Goal: Task Accomplishment & Management: Manage account settings

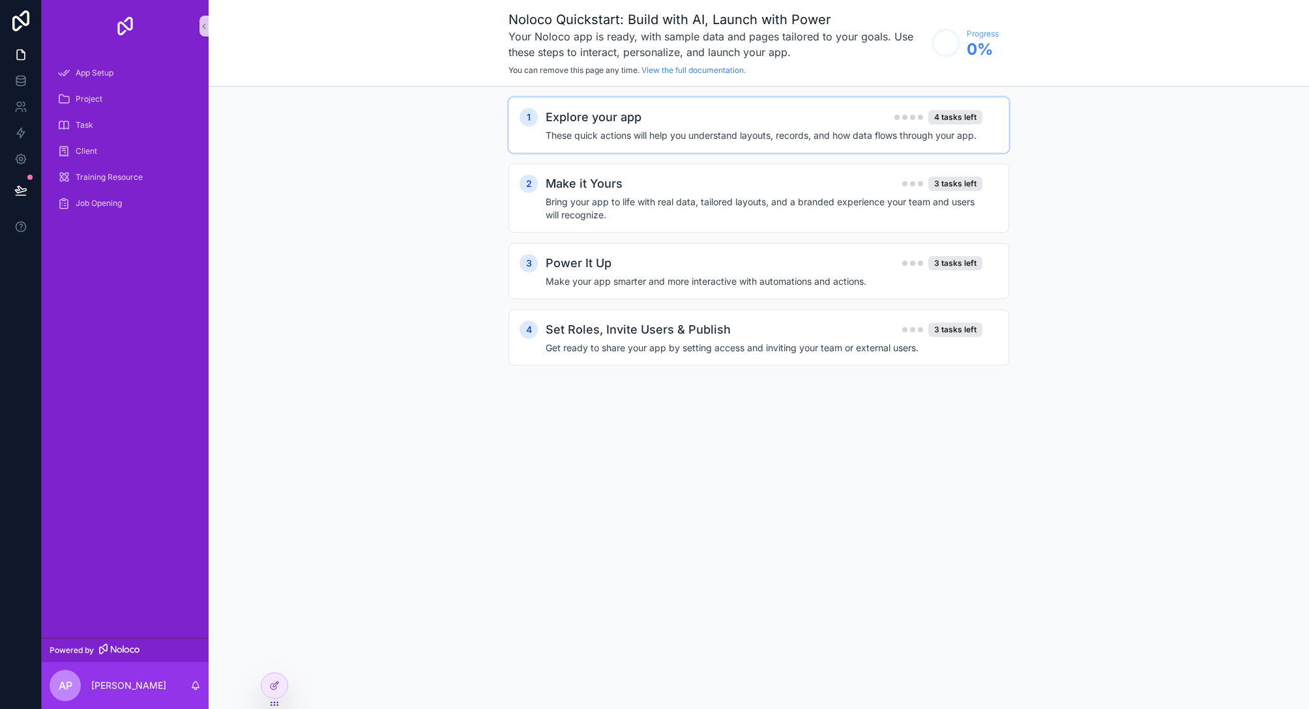
click at [573, 127] on div "Explore your app 4 tasks left These quick actions will help you understand layo…" at bounding box center [771, 125] width 452 height 34
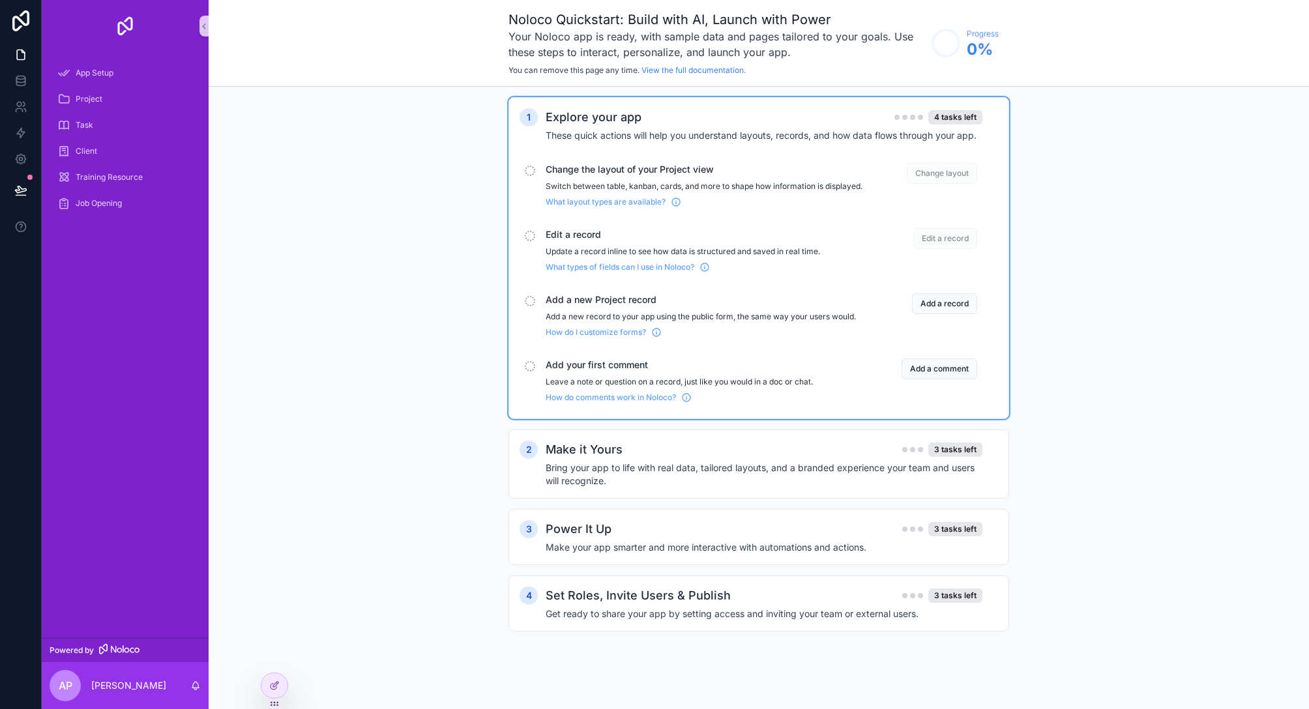
click at [778, 182] on p "Switch between table, kanban, cards, and more to shape how information is displ…" at bounding box center [703, 186] width 317 height 10
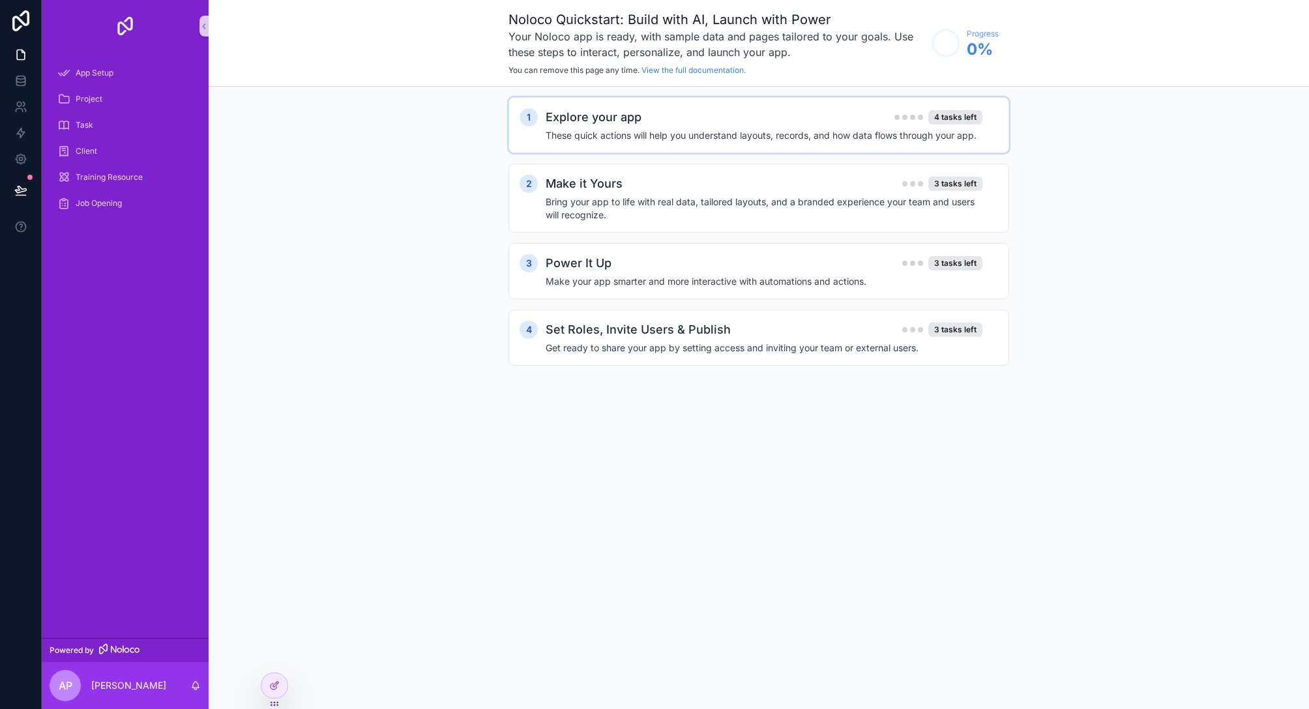
click at [777, 140] on h4 "These quick actions will help you understand layouts, records, and how data flo…" at bounding box center [763, 135] width 437 height 13
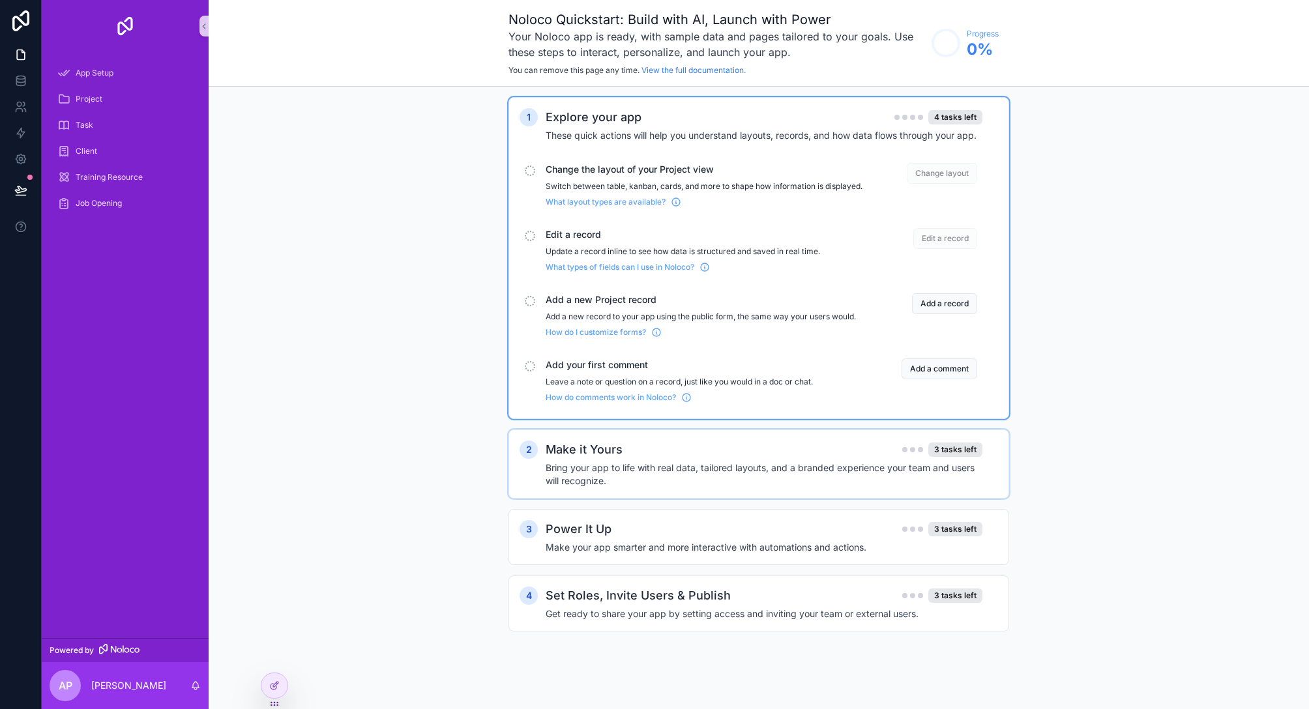
click at [628, 482] on h4 "Bring your app to life with real data, tailored layouts, and a branded experien…" at bounding box center [763, 474] width 437 height 26
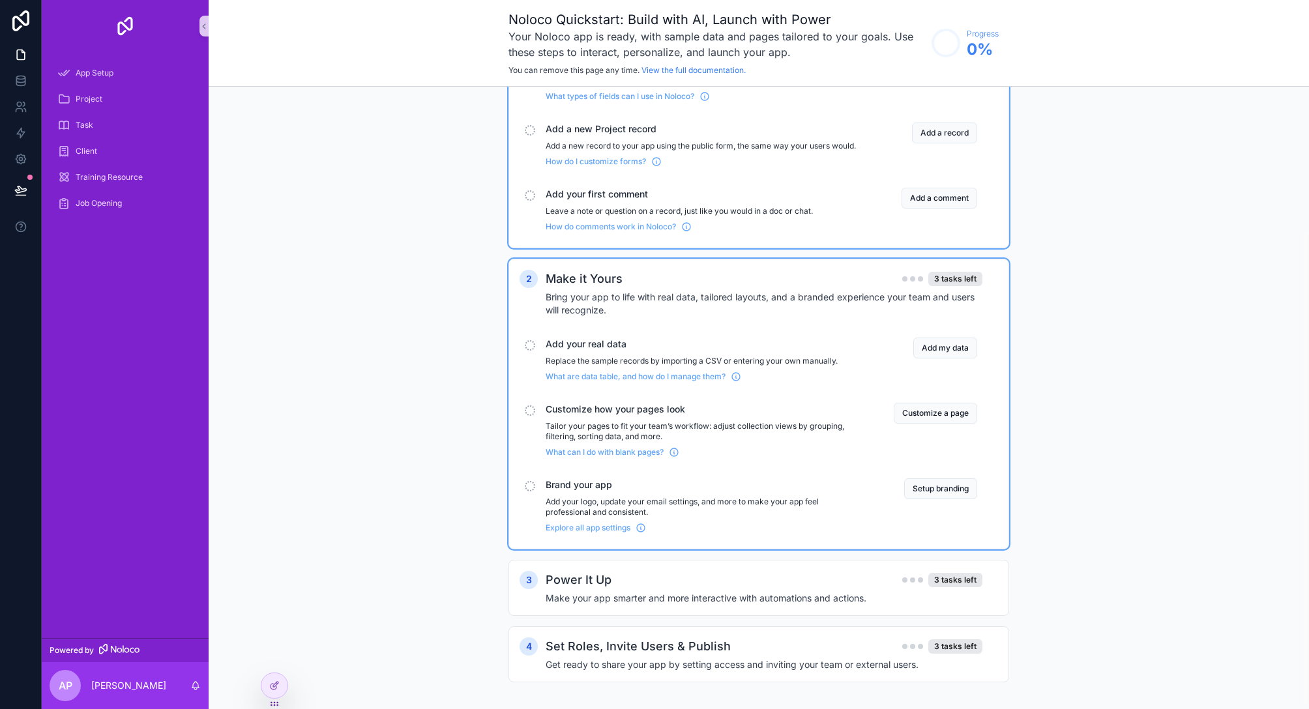
scroll to position [191, 0]
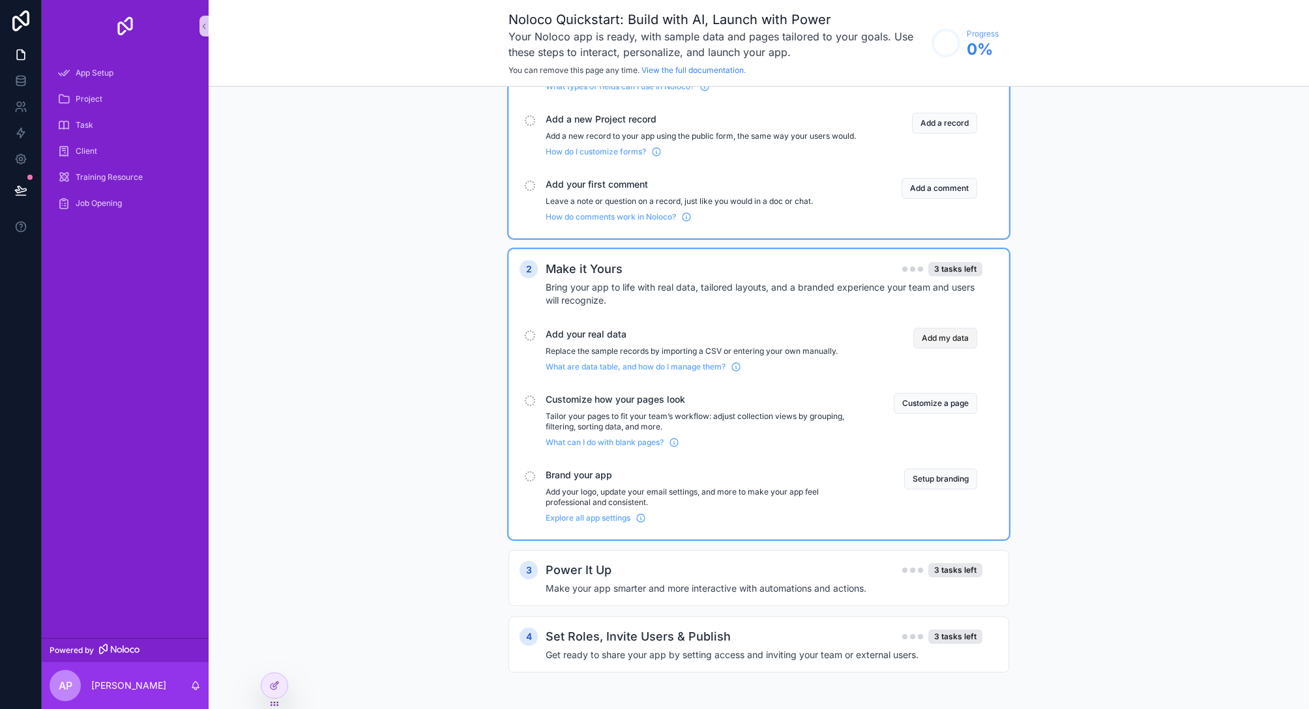
click at [934, 340] on button "Add my data" at bounding box center [945, 338] width 64 height 21
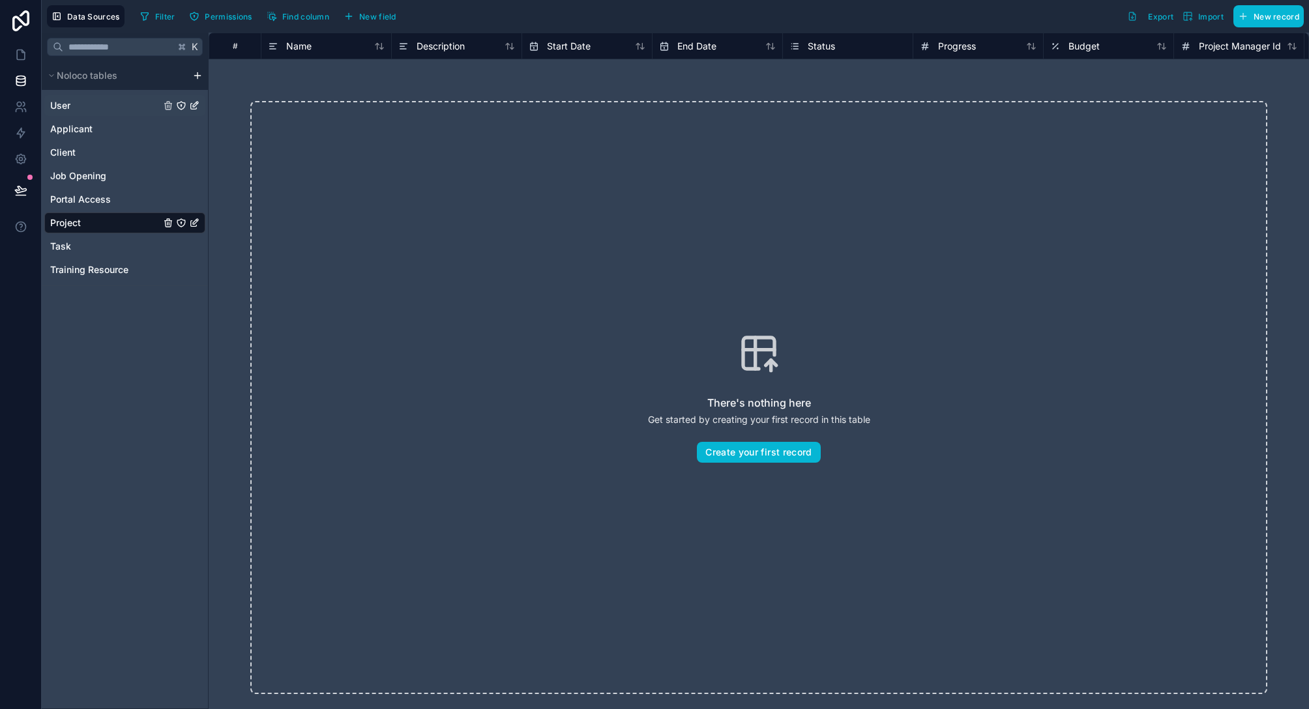
click at [84, 104] on div "User" at bounding box center [124, 105] width 161 height 21
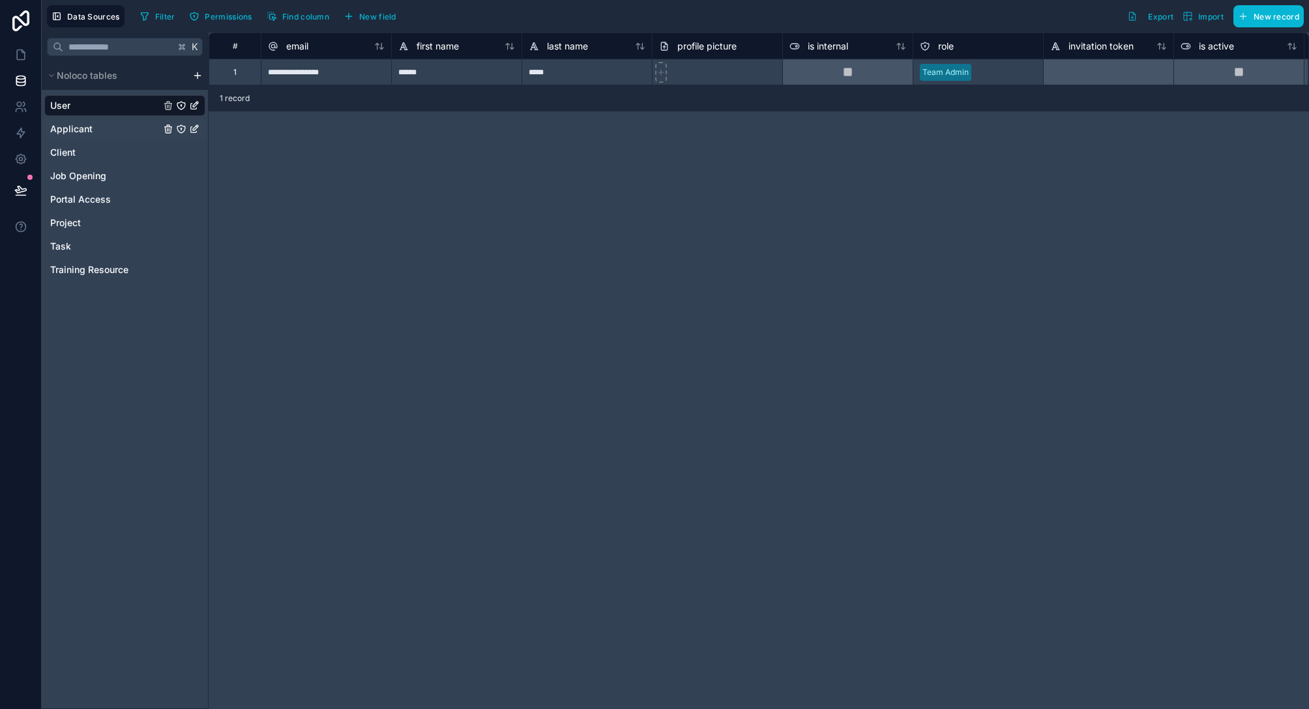
click at [109, 128] on div "Applicant" at bounding box center [124, 129] width 161 height 21
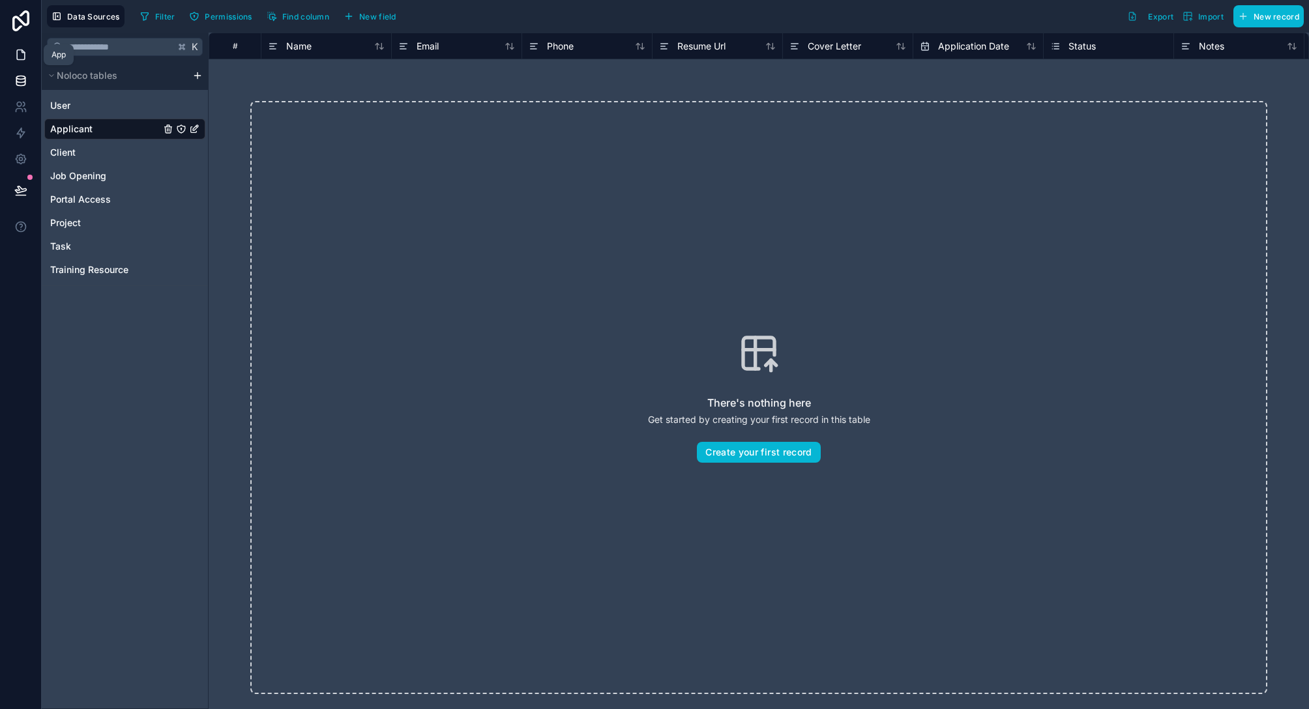
click at [19, 50] on icon at bounding box center [21, 55] width 8 height 10
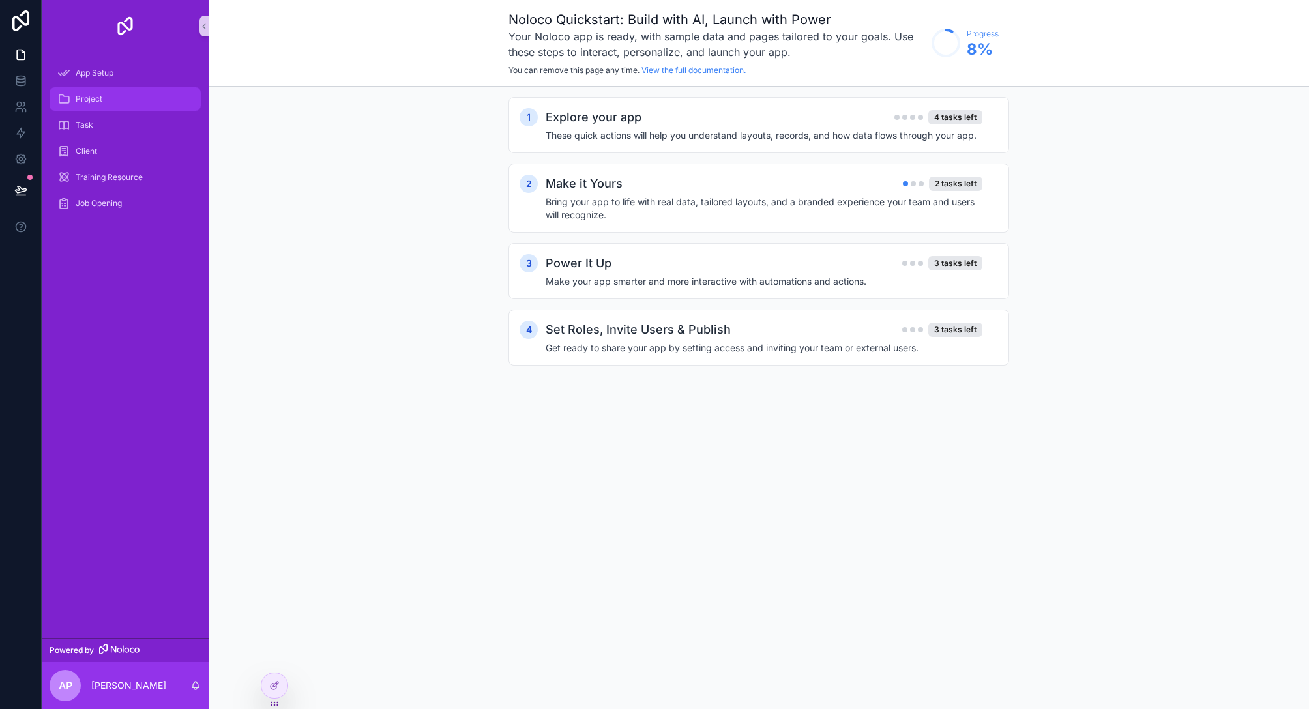
click at [91, 101] on span "Project" at bounding box center [89, 99] width 27 height 10
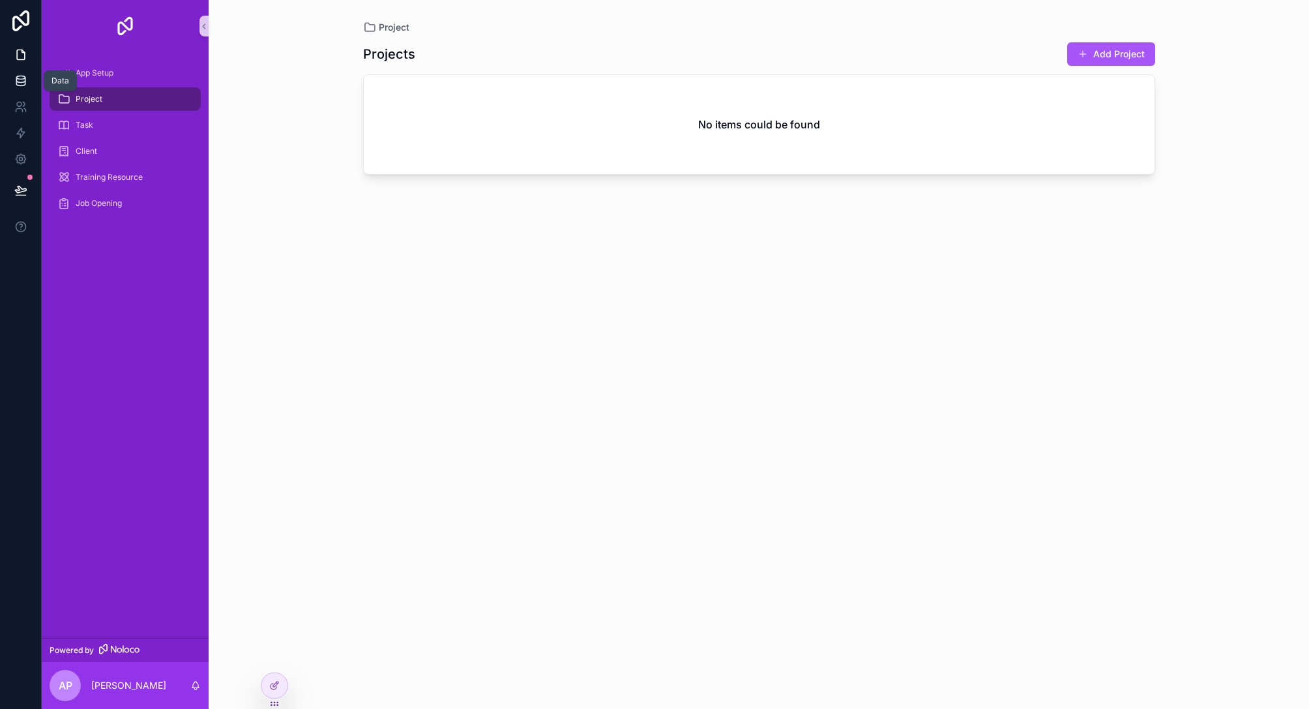
click at [21, 82] on icon at bounding box center [20, 80] width 8 height 5
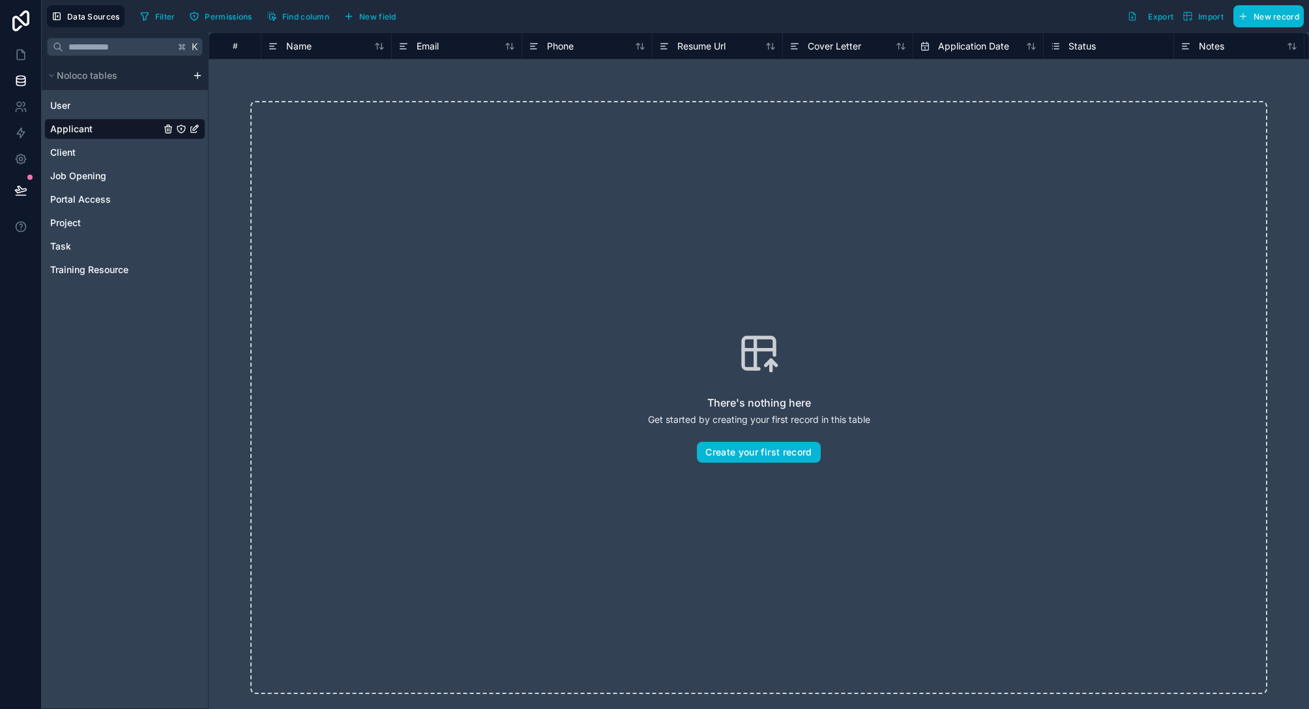
click at [195, 129] on icon "Applicant" at bounding box center [195, 127] width 5 height 5
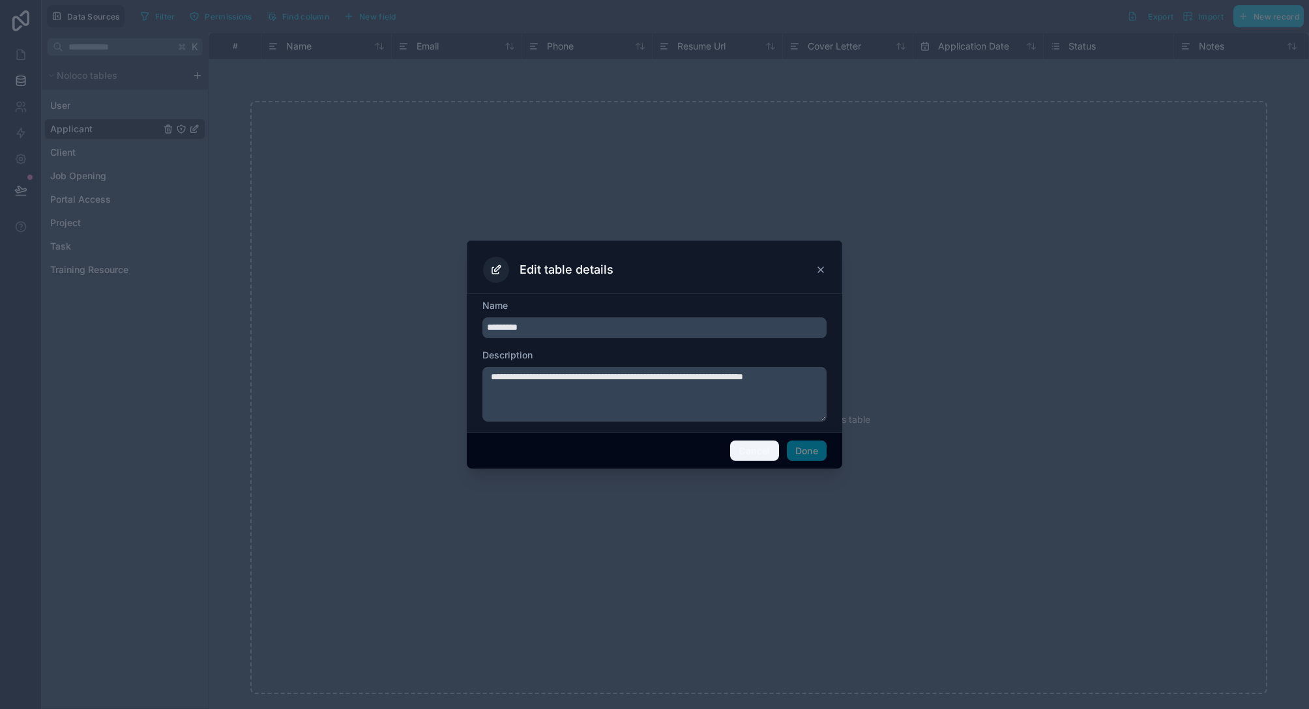
drag, startPoint x: 752, startPoint y: 454, endPoint x: 744, endPoint y: 454, distance: 7.8
click at [752, 454] on button "Cancel" at bounding box center [754, 451] width 48 height 21
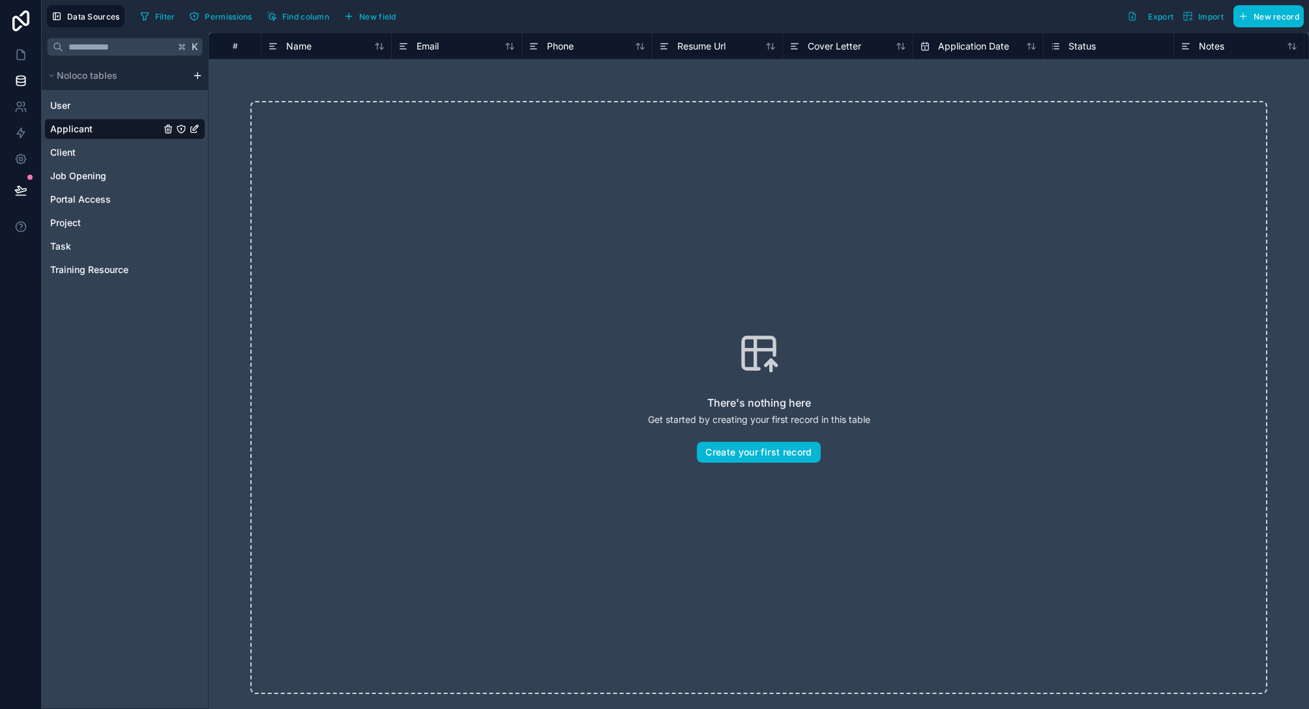
click at [195, 129] on icon "Applicant" at bounding box center [195, 127] width 5 height 5
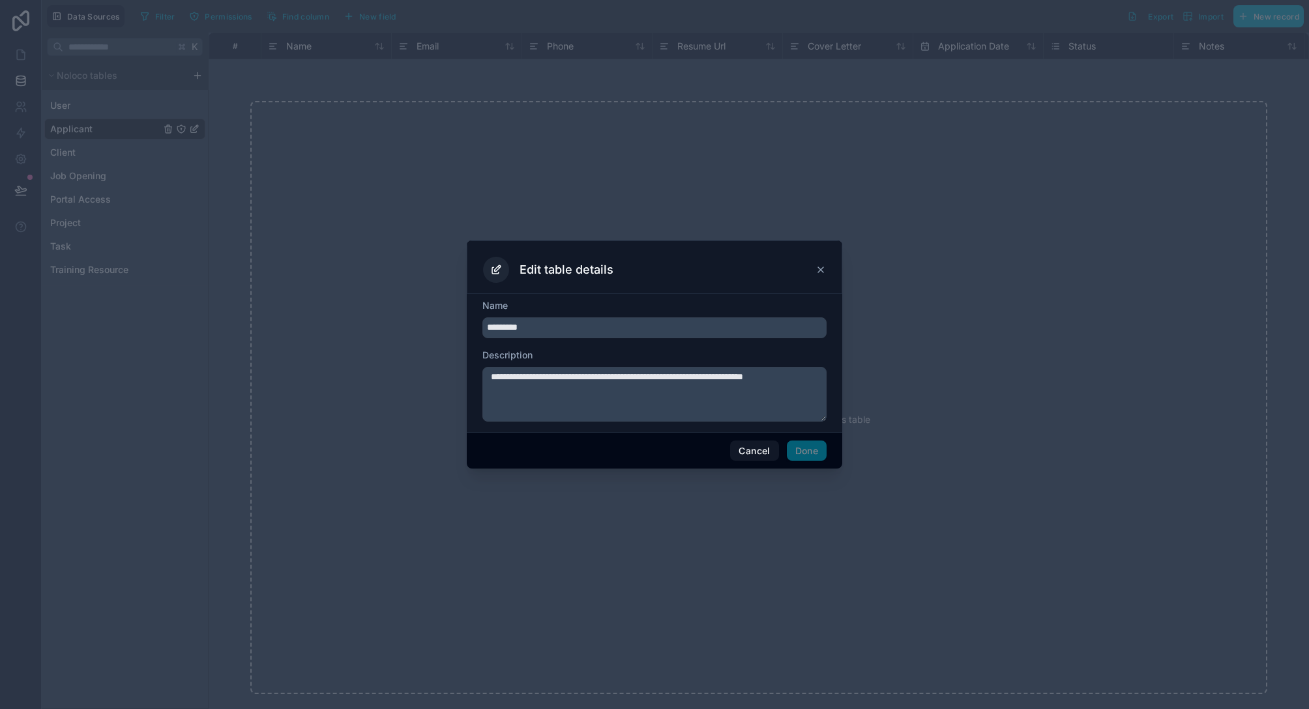
drag, startPoint x: 547, startPoint y: 334, endPoint x: 412, endPoint y: 319, distance: 135.7
click at [412, 319] on div "**********" at bounding box center [654, 354] width 1309 height 709
type input "**********"
drag, startPoint x: 553, startPoint y: 390, endPoint x: 480, endPoint y: 369, distance: 76.7
click at [480, 369] on div "**********" at bounding box center [654, 363] width 375 height 138
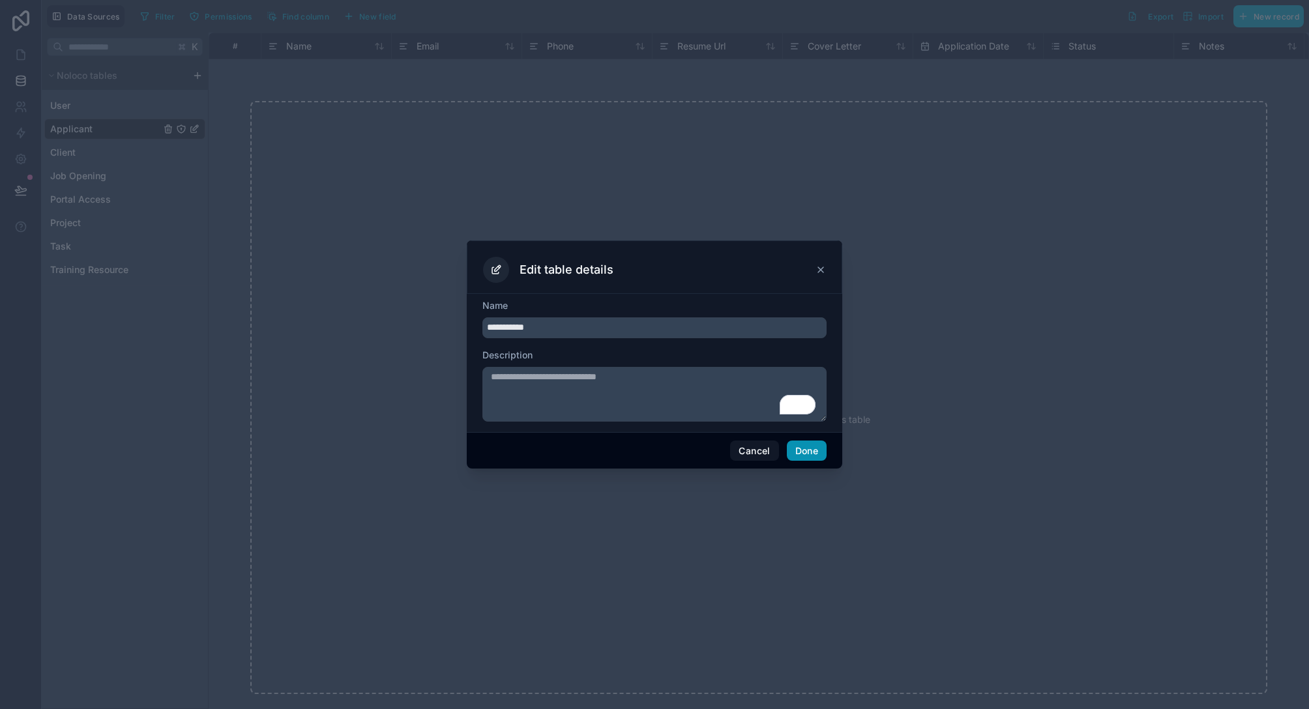
click at [788, 448] on button "Done" at bounding box center [807, 451] width 40 height 21
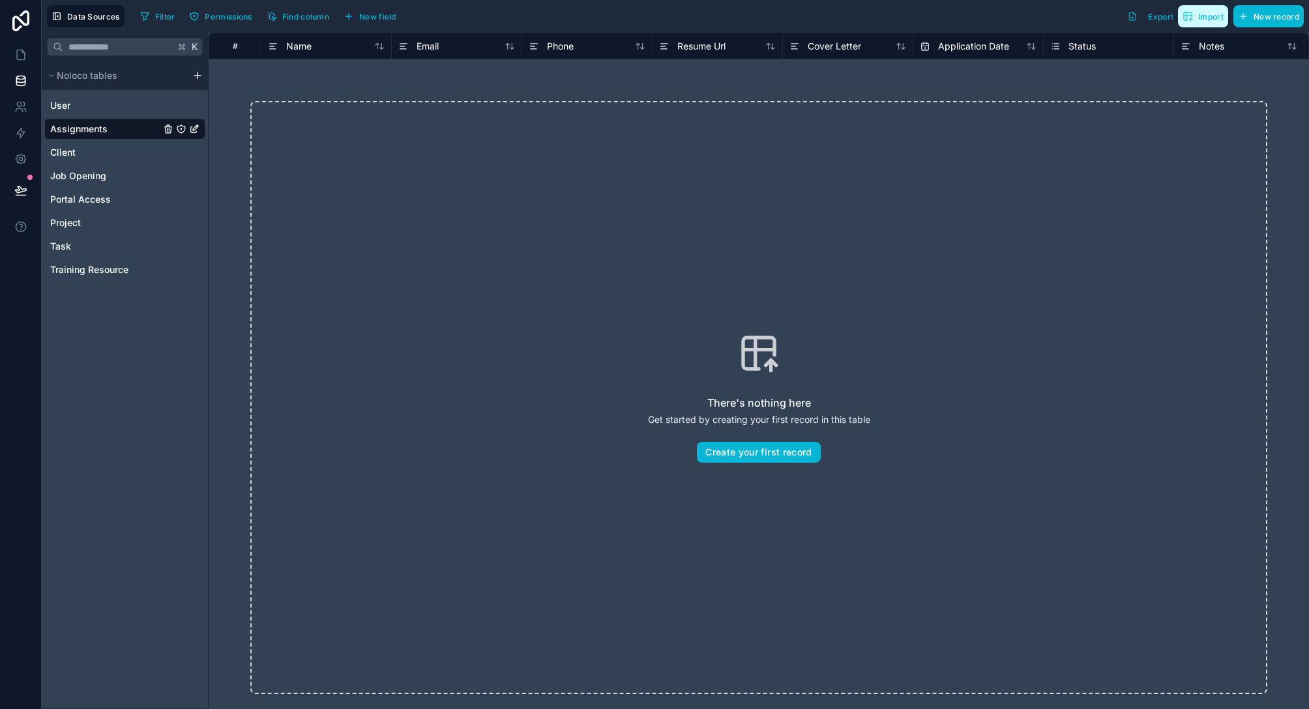
click at [1193, 16] on span "Import" at bounding box center [1202, 16] width 41 height 10
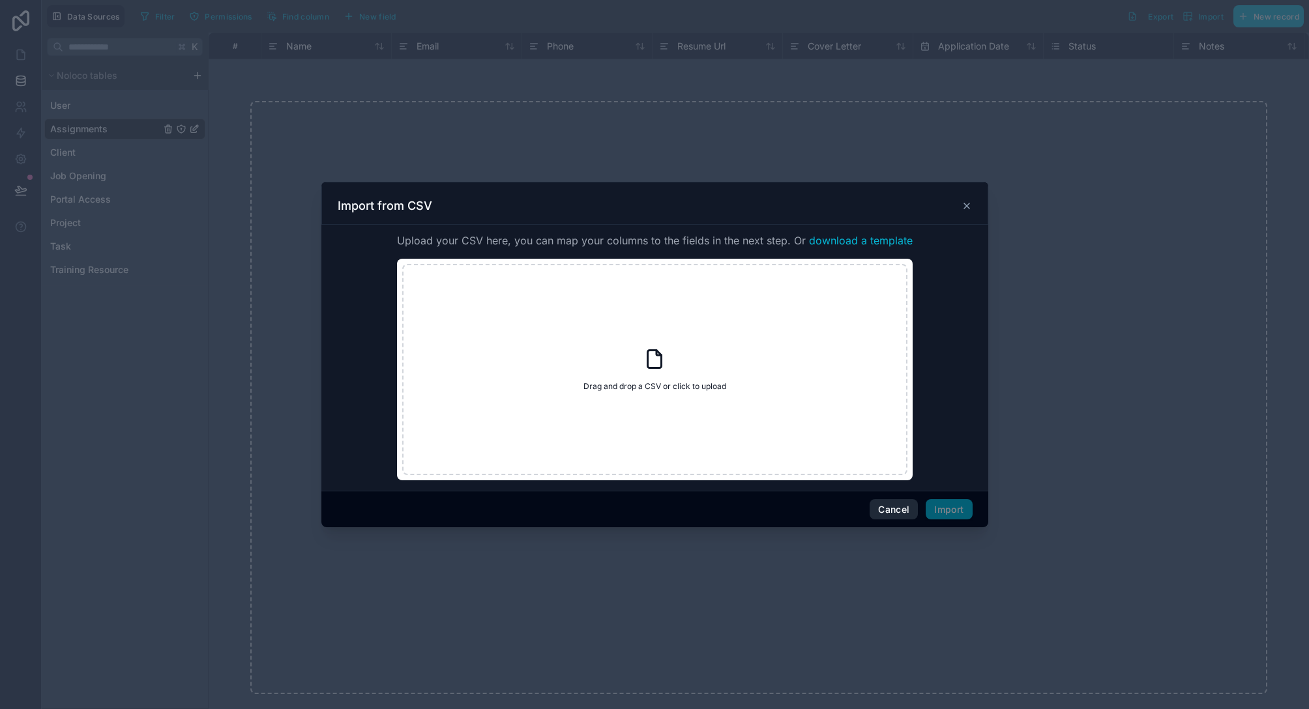
click at [880, 509] on button "Cancel" at bounding box center [893, 509] width 48 height 21
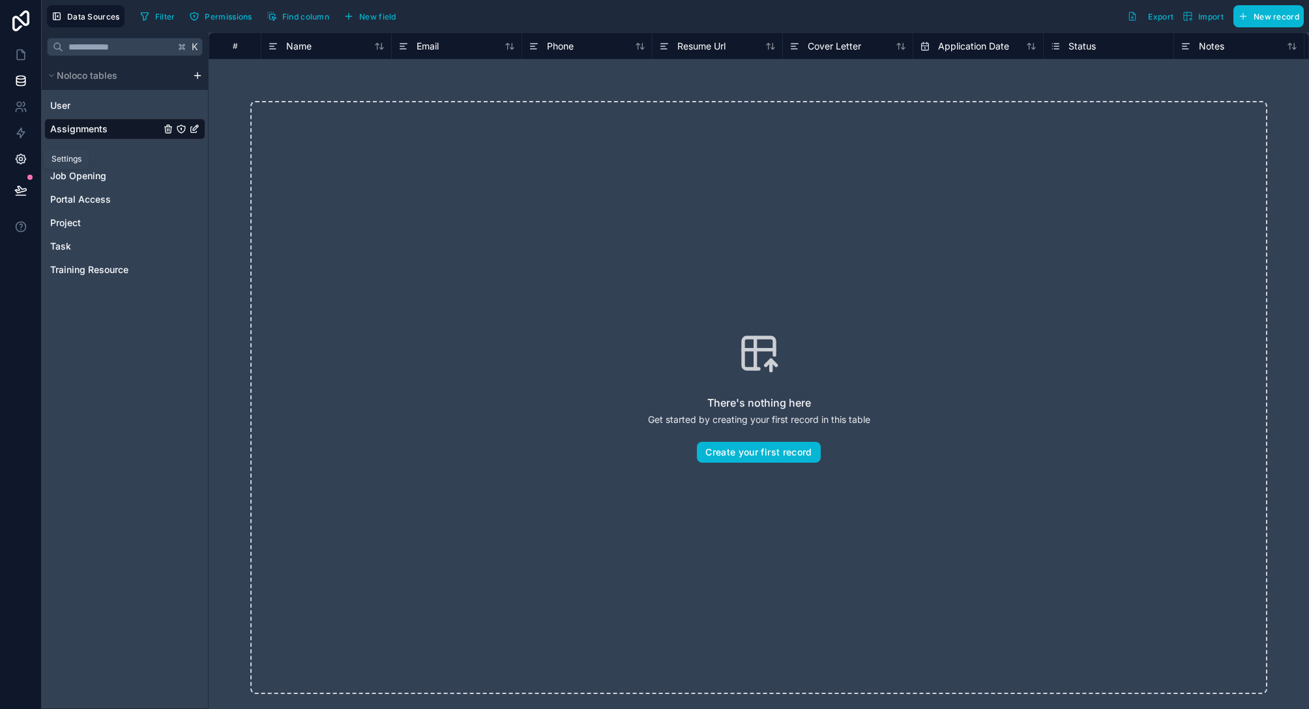
click at [20, 158] on icon at bounding box center [20, 159] width 3 height 3
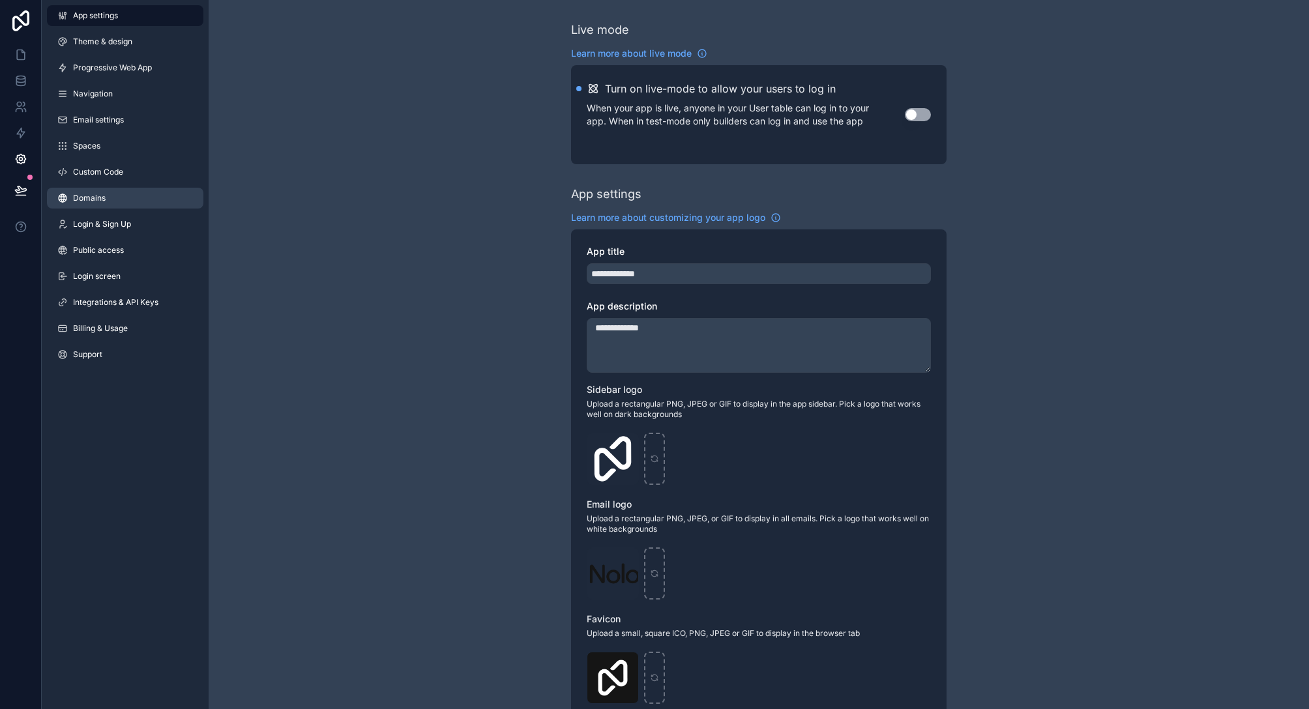
click at [130, 198] on link "Domains" at bounding box center [125, 198] width 156 height 21
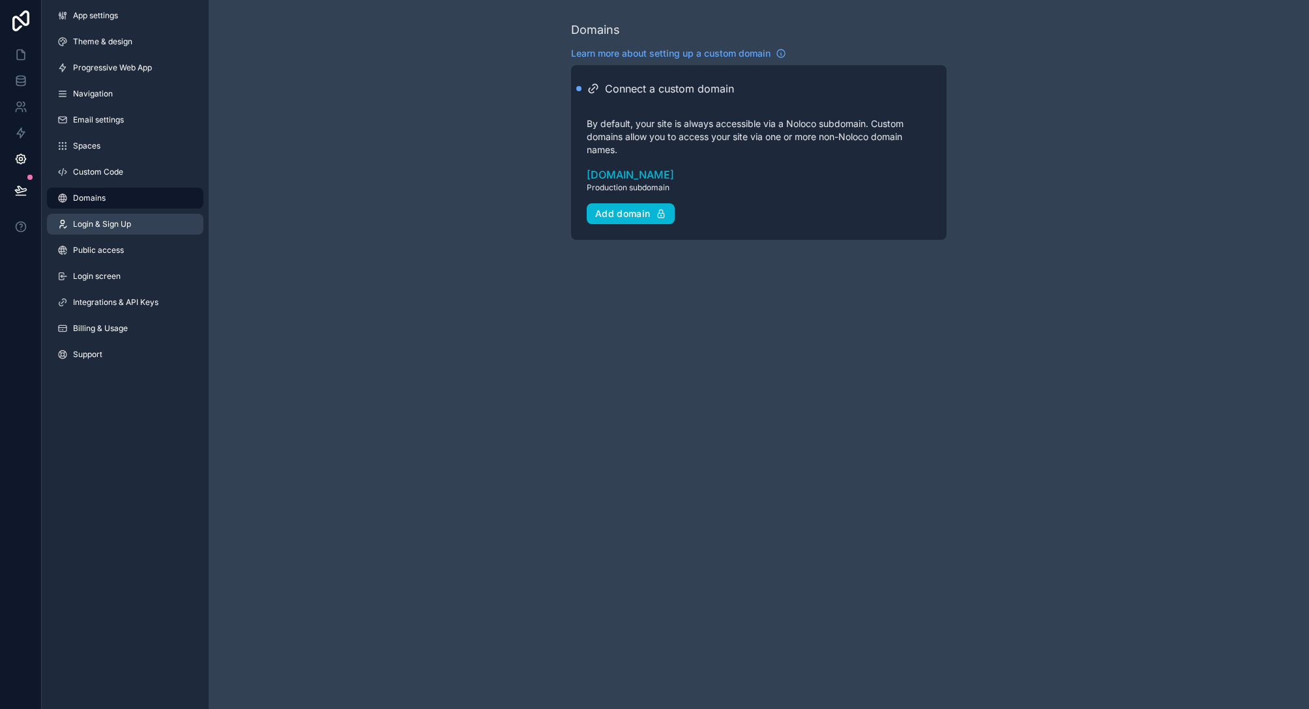
click at [139, 229] on link "Login & Sign Up" at bounding box center [125, 224] width 156 height 21
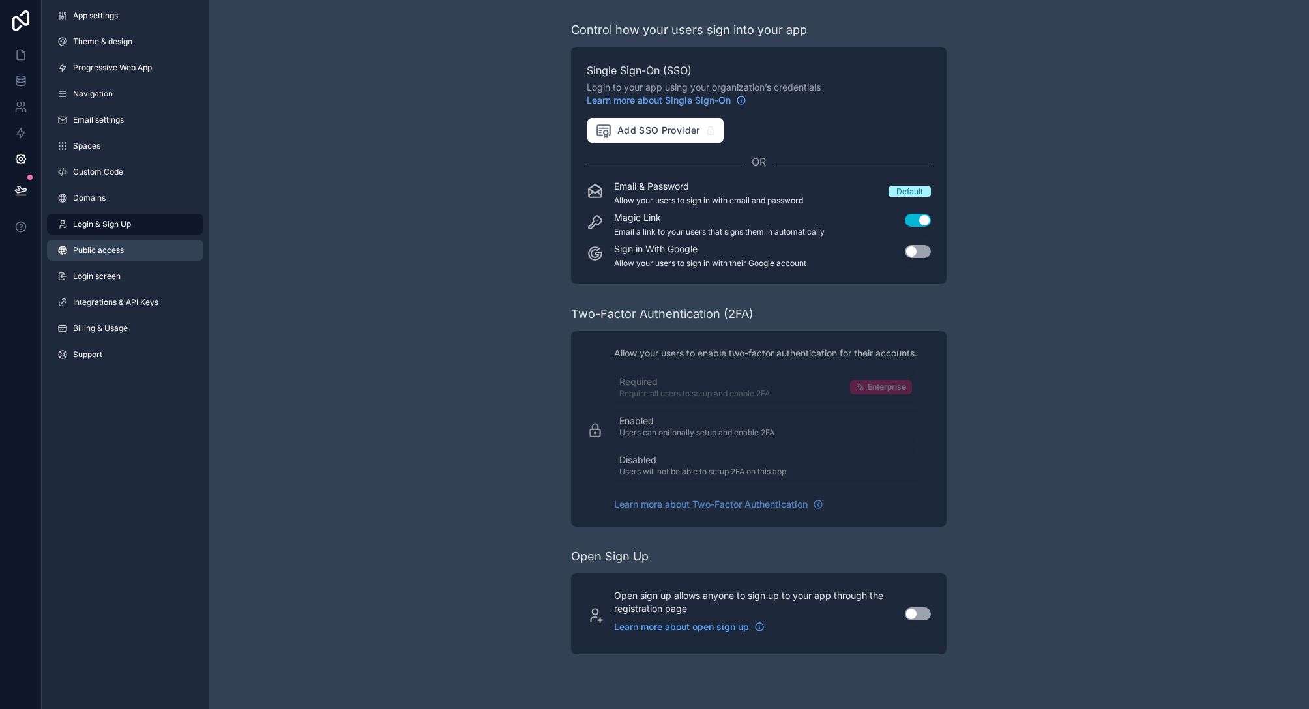
click at [120, 249] on span "Public access" at bounding box center [98, 250] width 51 height 10
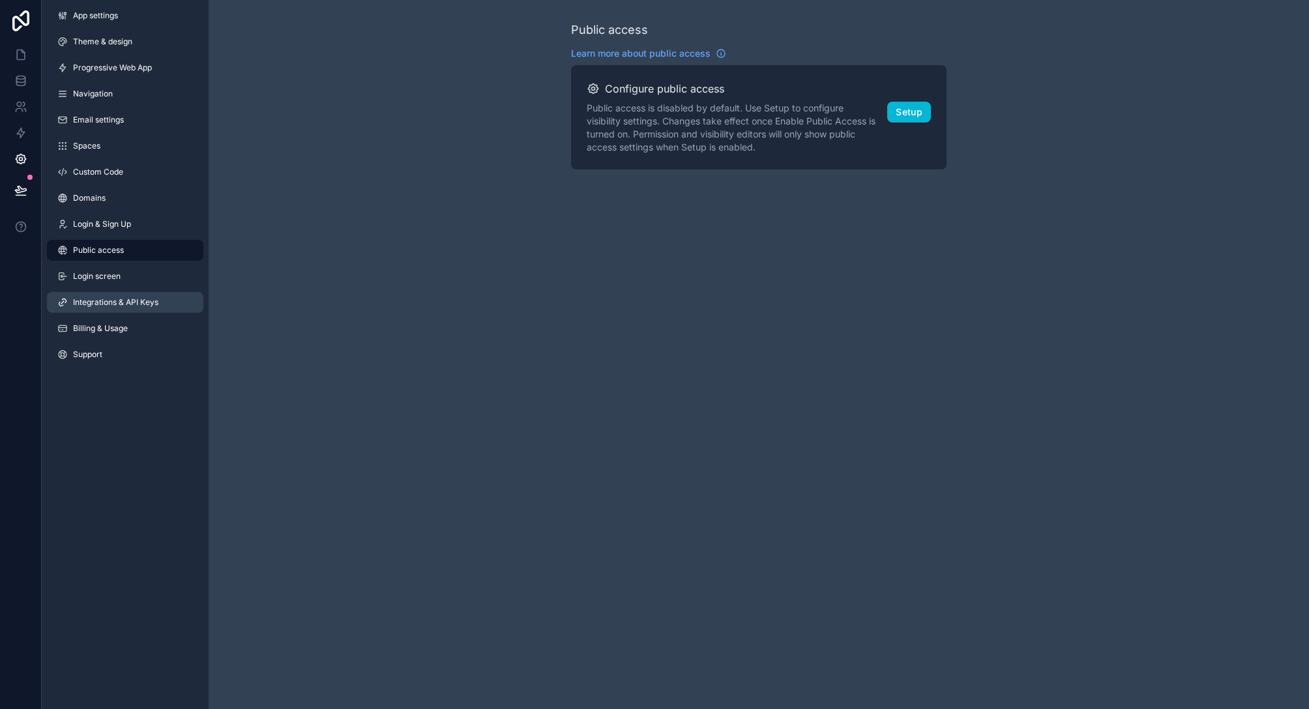
click at [130, 306] on span "Integrations & API Keys" at bounding box center [115, 302] width 85 height 10
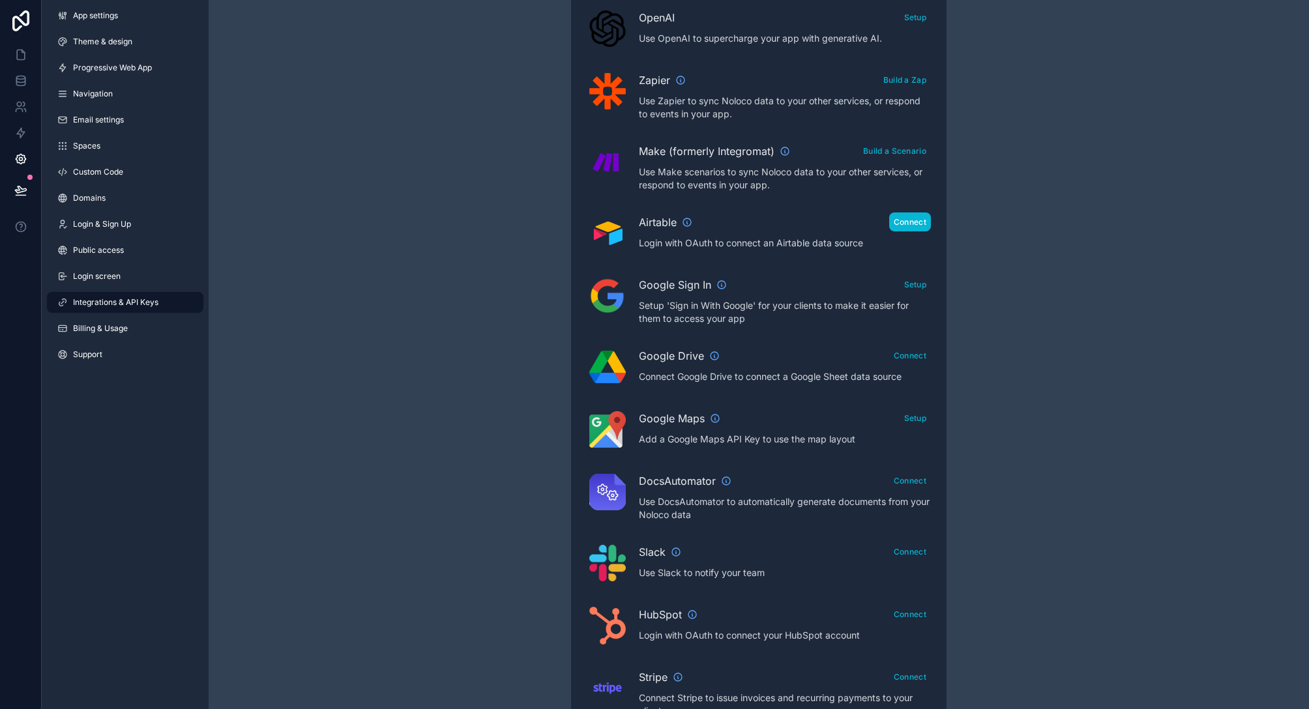
scroll to position [401, 0]
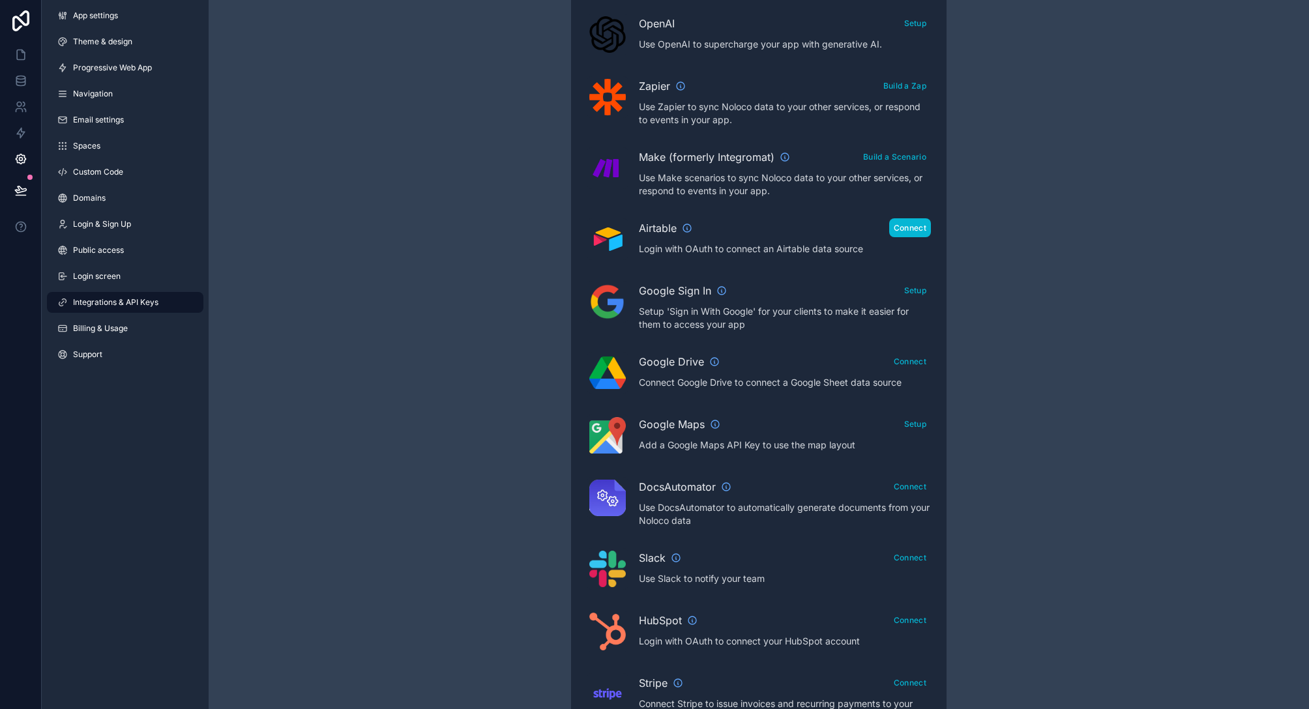
click at [904, 226] on button "Connect" at bounding box center [910, 227] width 42 height 19
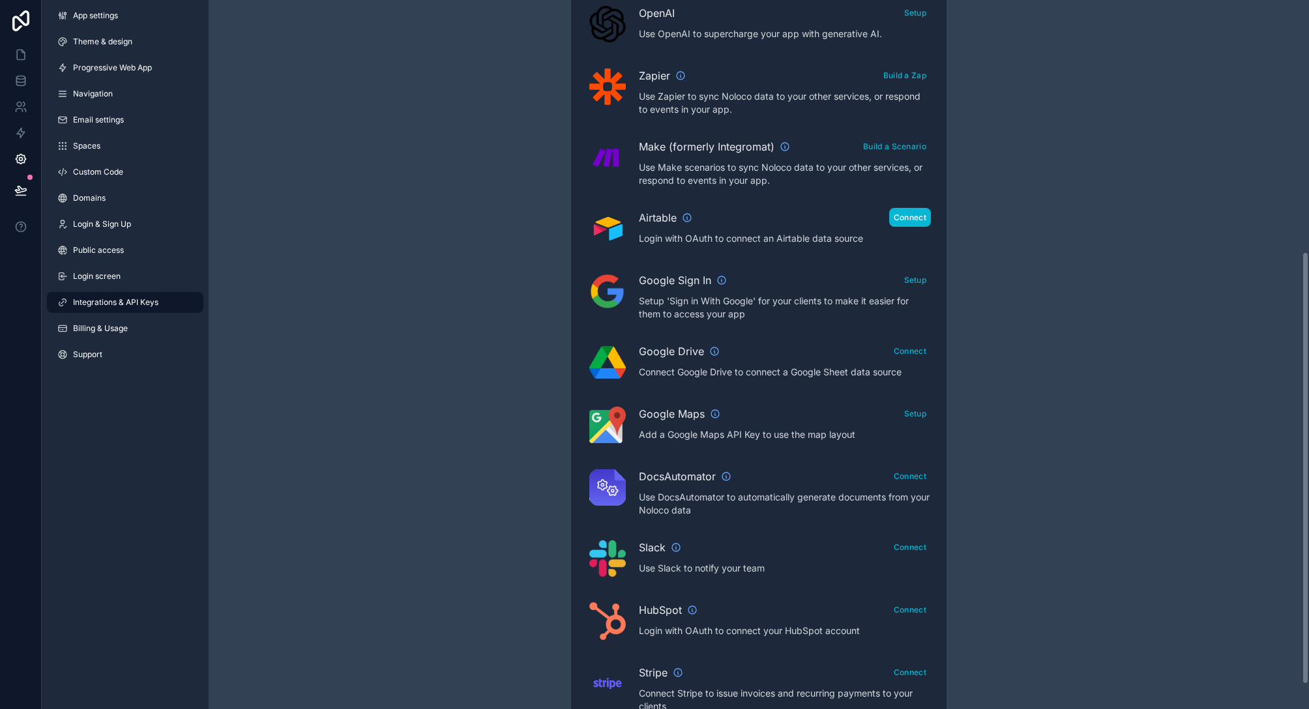
scroll to position [414, 0]
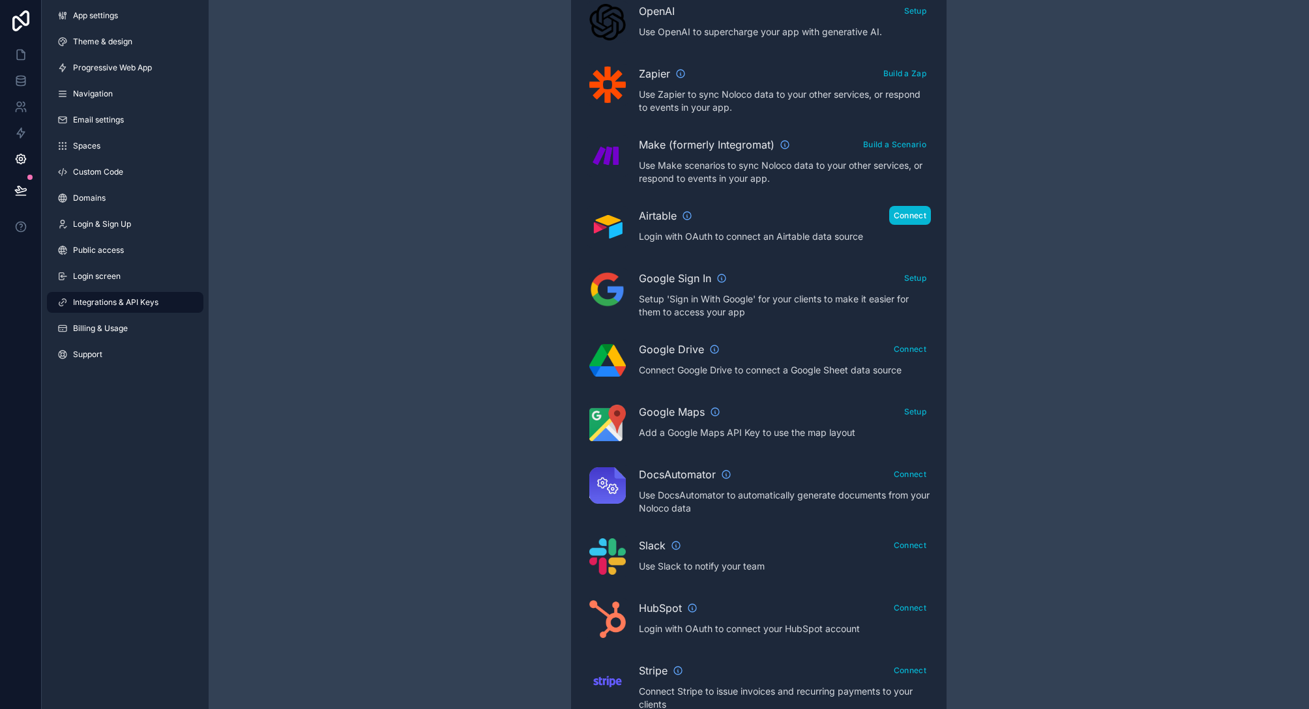
click at [913, 217] on button "Connect" at bounding box center [910, 215] width 42 height 19
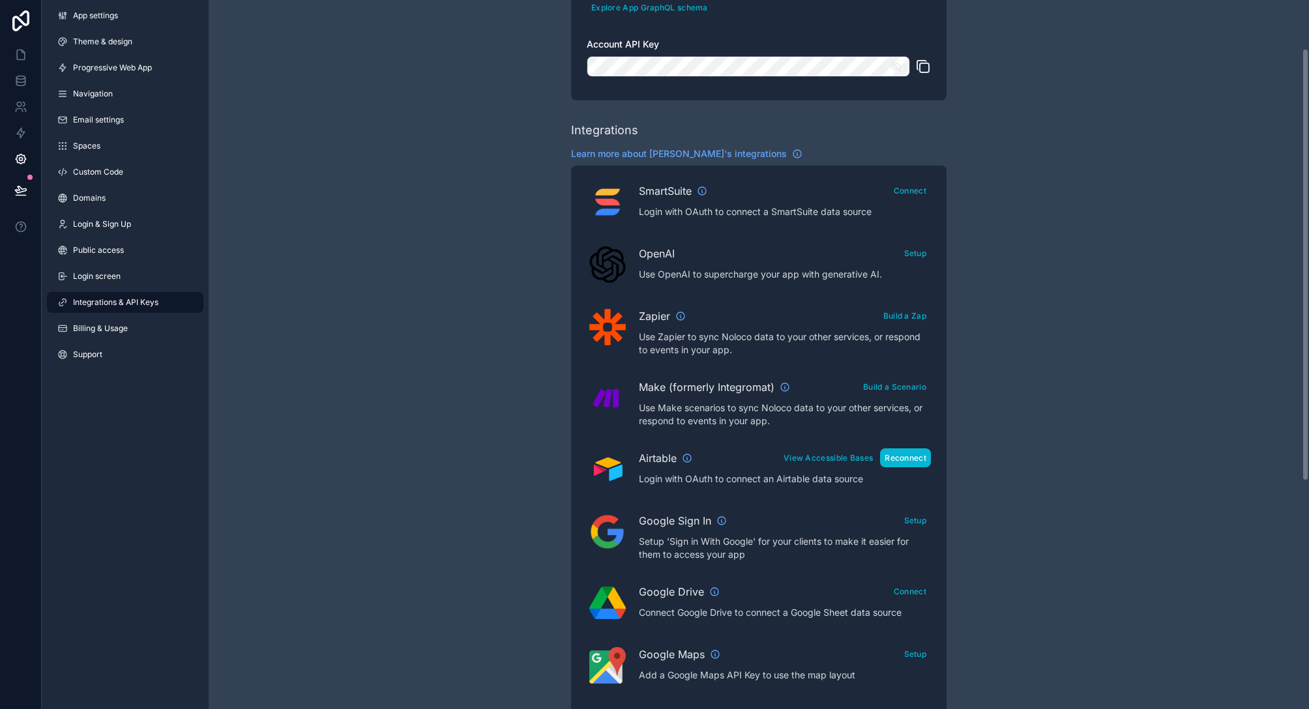
scroll to position [0, 0]
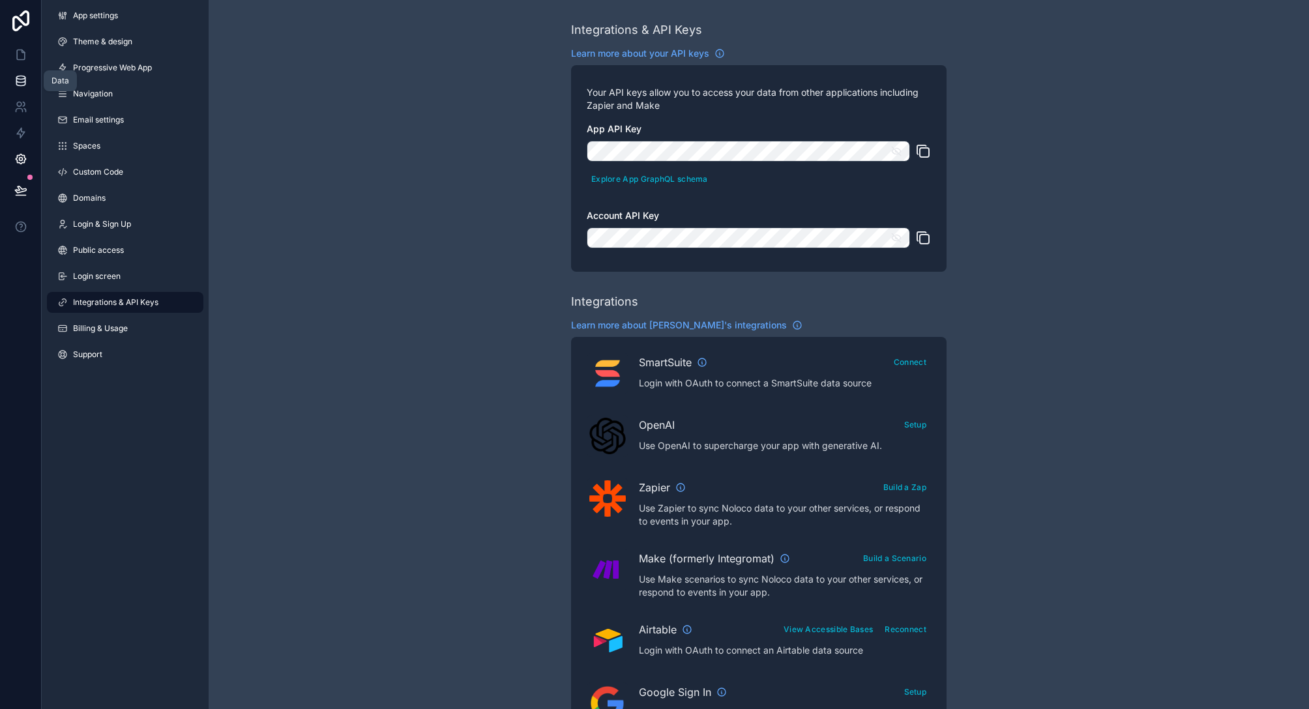
click at [22, 79] on icon at bounding box center [20, 77] width 8 height 3
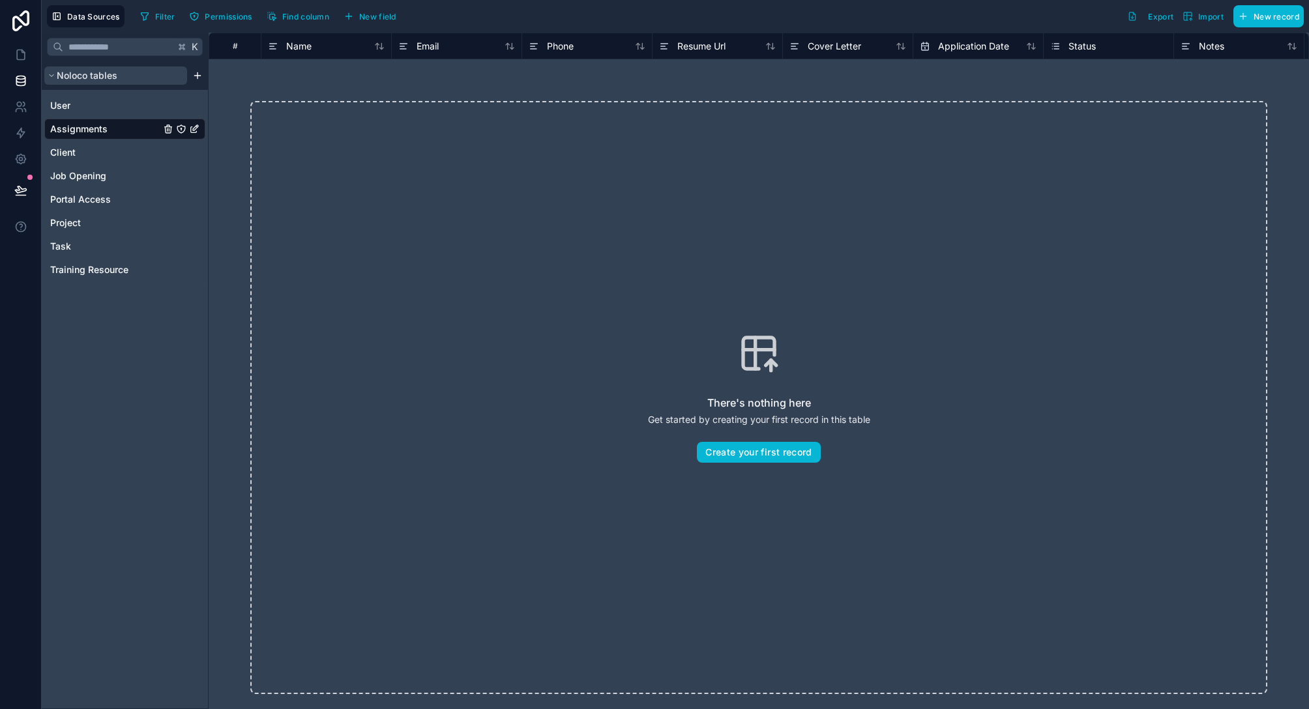
click at [57, 74] on span "Noloco tables" at bounding box center [87, 75] width 61 height 13
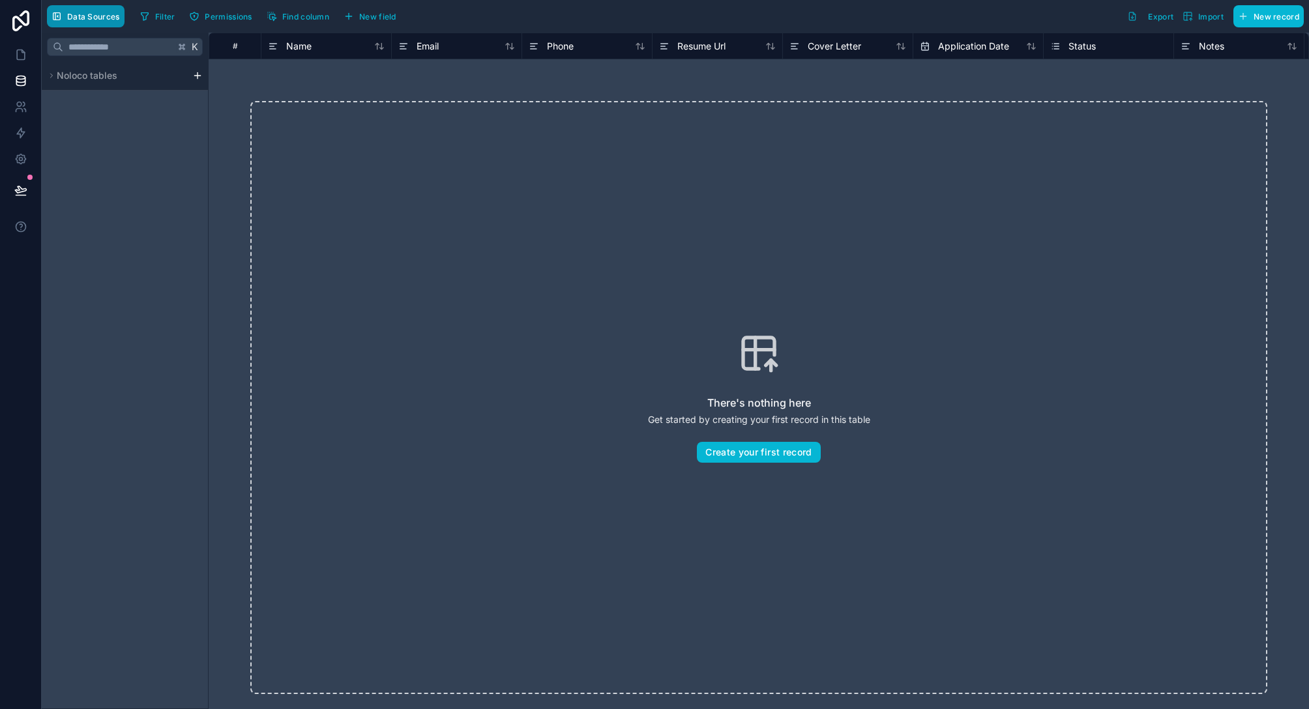
click at [100, 16] on span "Data Sources" at bounding box center [93, 17] width 53 height 10
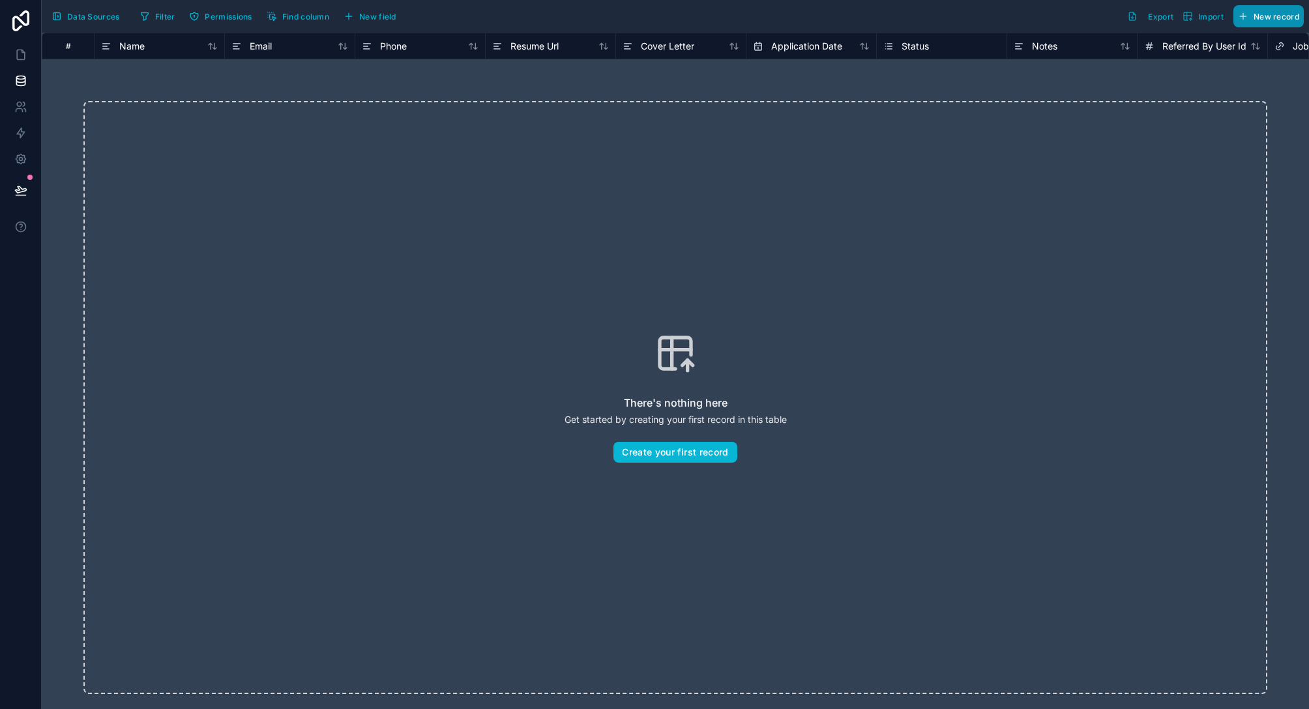
click at [1274, 18] on span "New record" at bounding box center [1276, 17] width 46 height 10
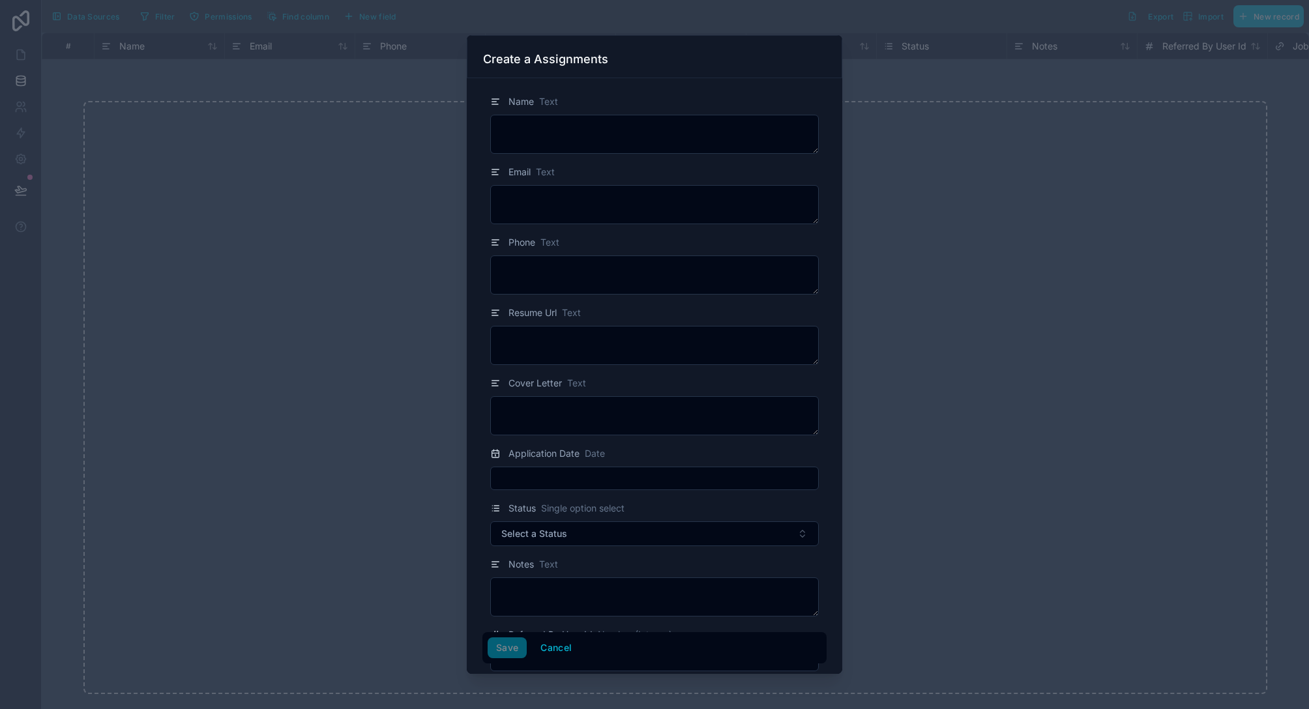
click at [1017, 344] on div at bounding box center [654, 354] width 1309 height 709
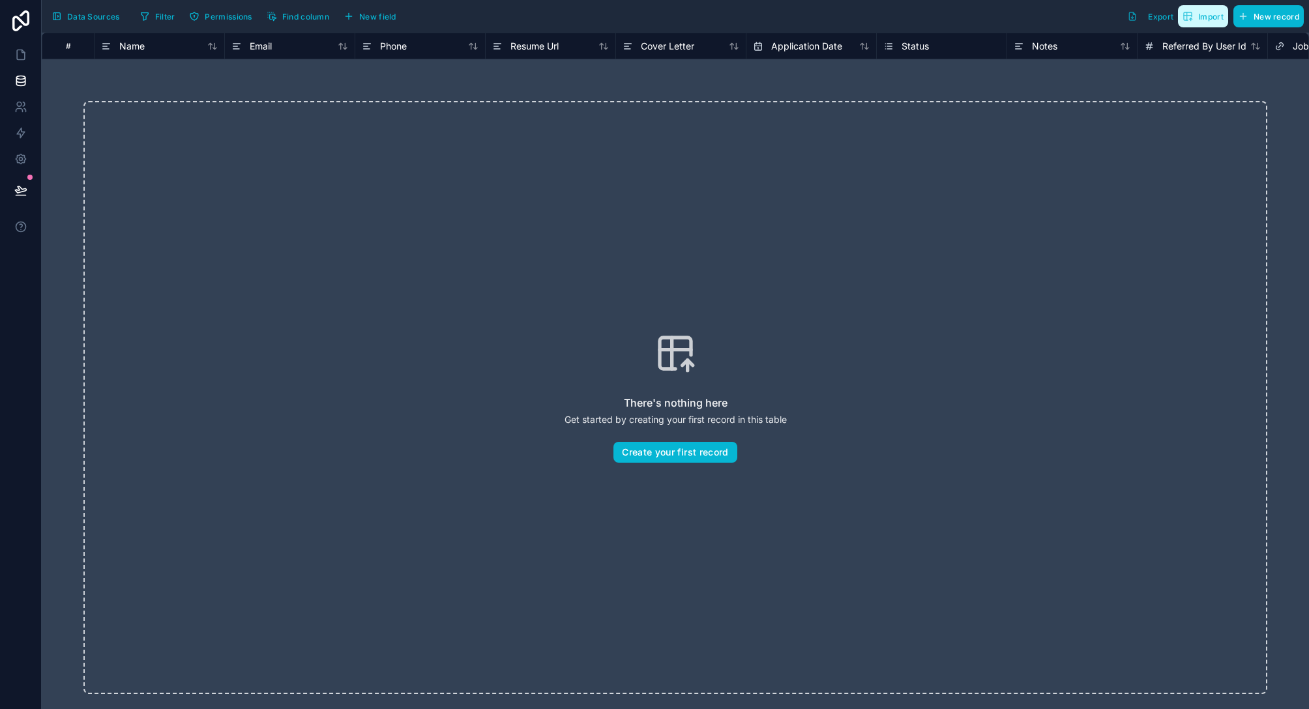
click at [1205, 18] on span "Import" at bounding box center [1210, 17] width 25 height 10
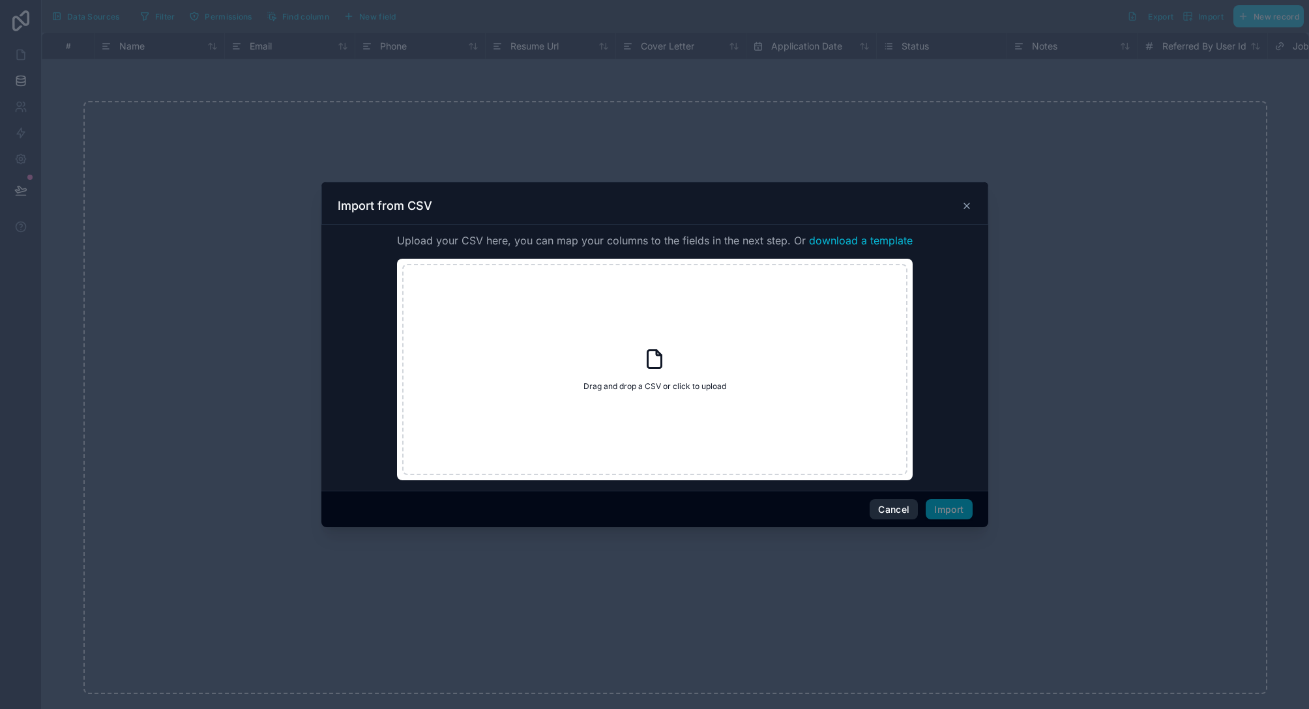
click at [876, 511] on button "Cancel" at bounding box center [893, 509] width 48 height 21
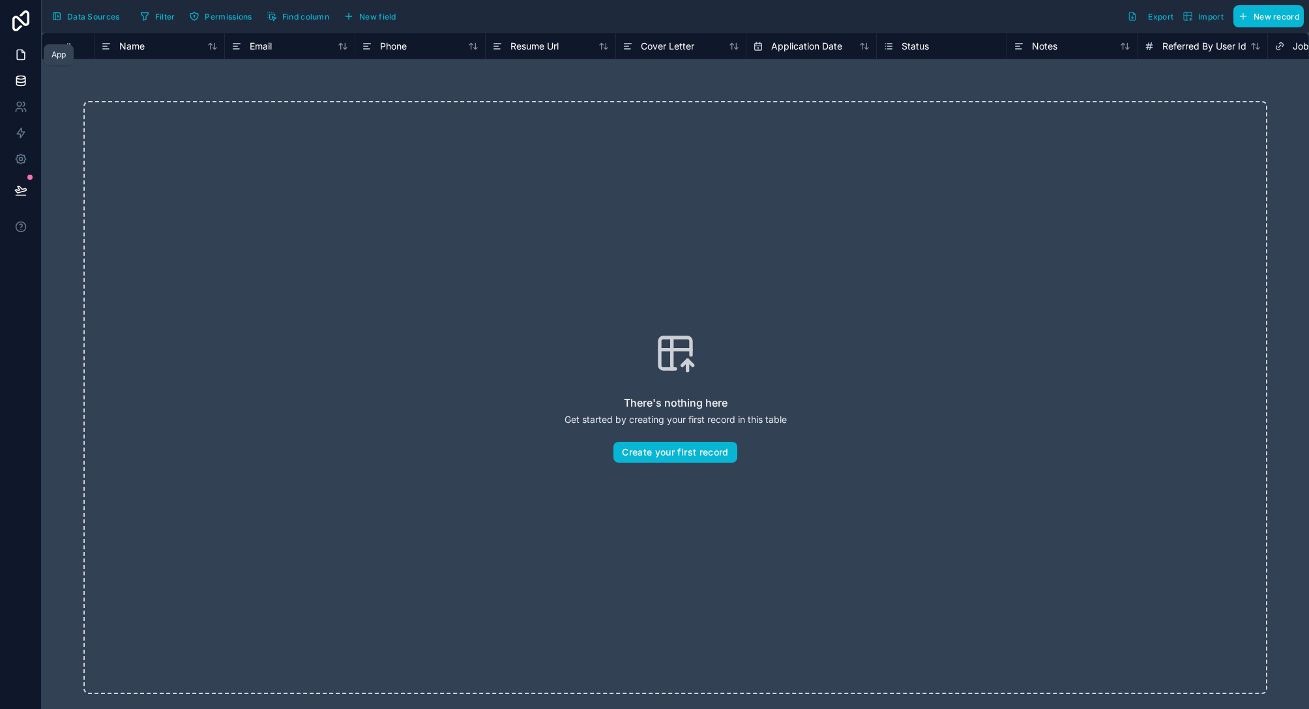
click at [22, 55] on icon at bounding box center [20, 54] width 13 height 13
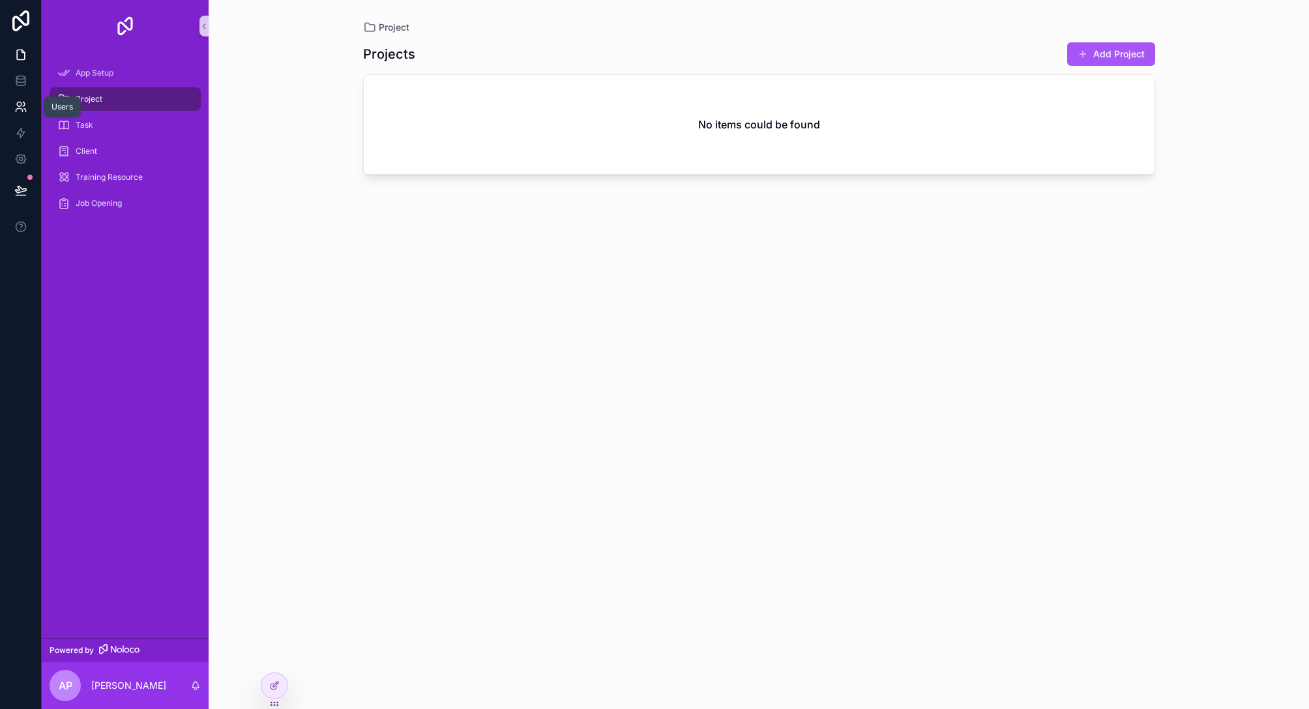
click at [18, 115] on link at bounding box center [20, 107] width 41 height 26
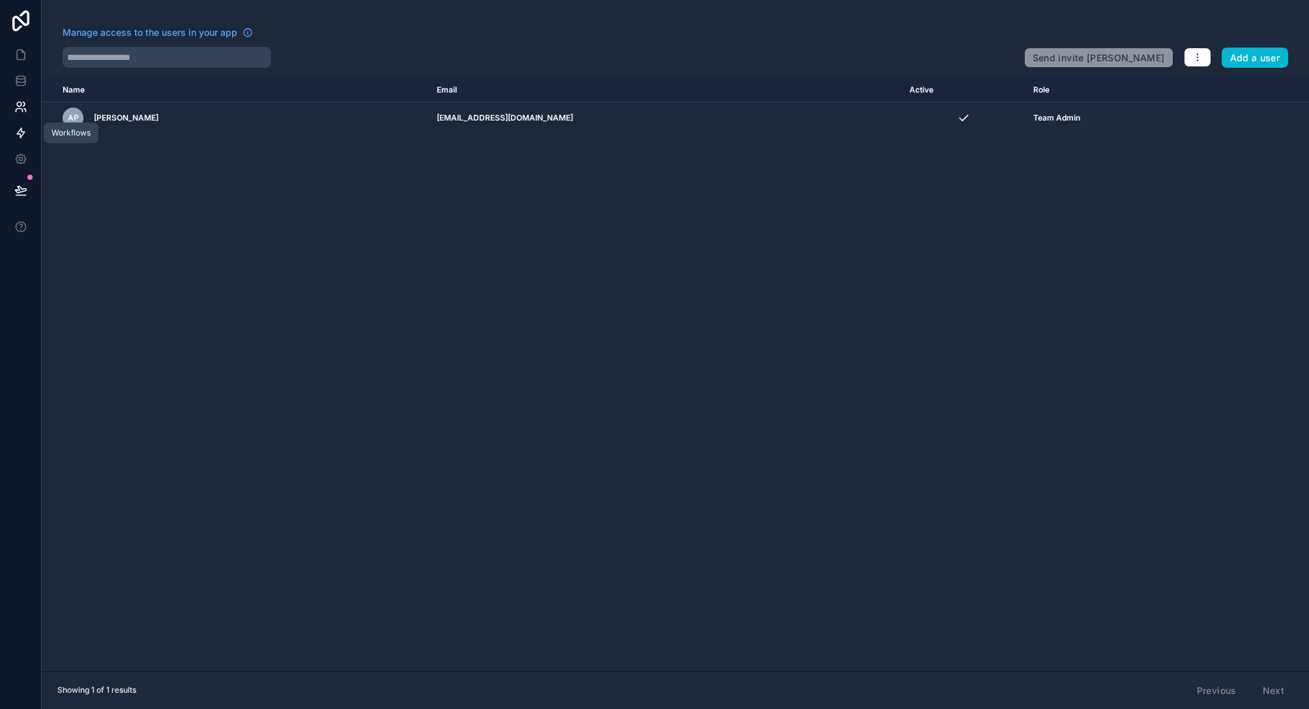
click at [19, 131] on icon at bounding box center [20, 132] width 13 height 13
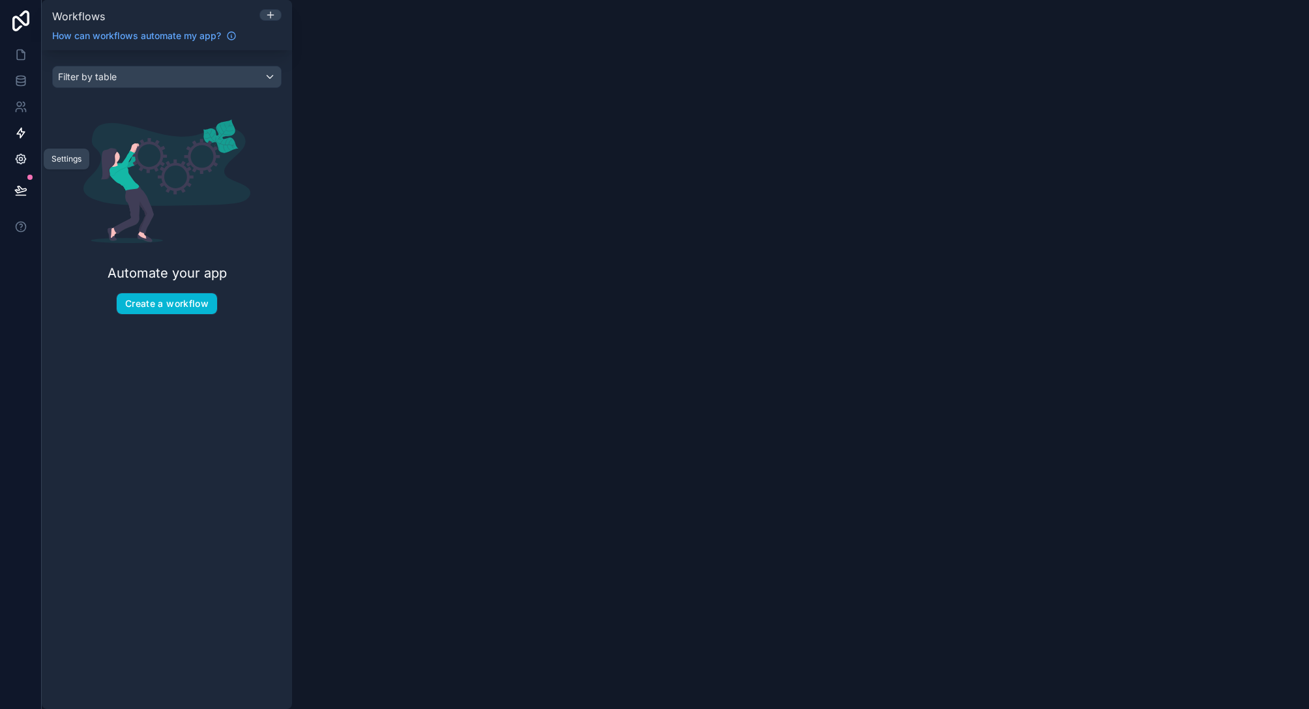
click at [14, 161] on icon at bounding box center [20, 158] width 13 height 13
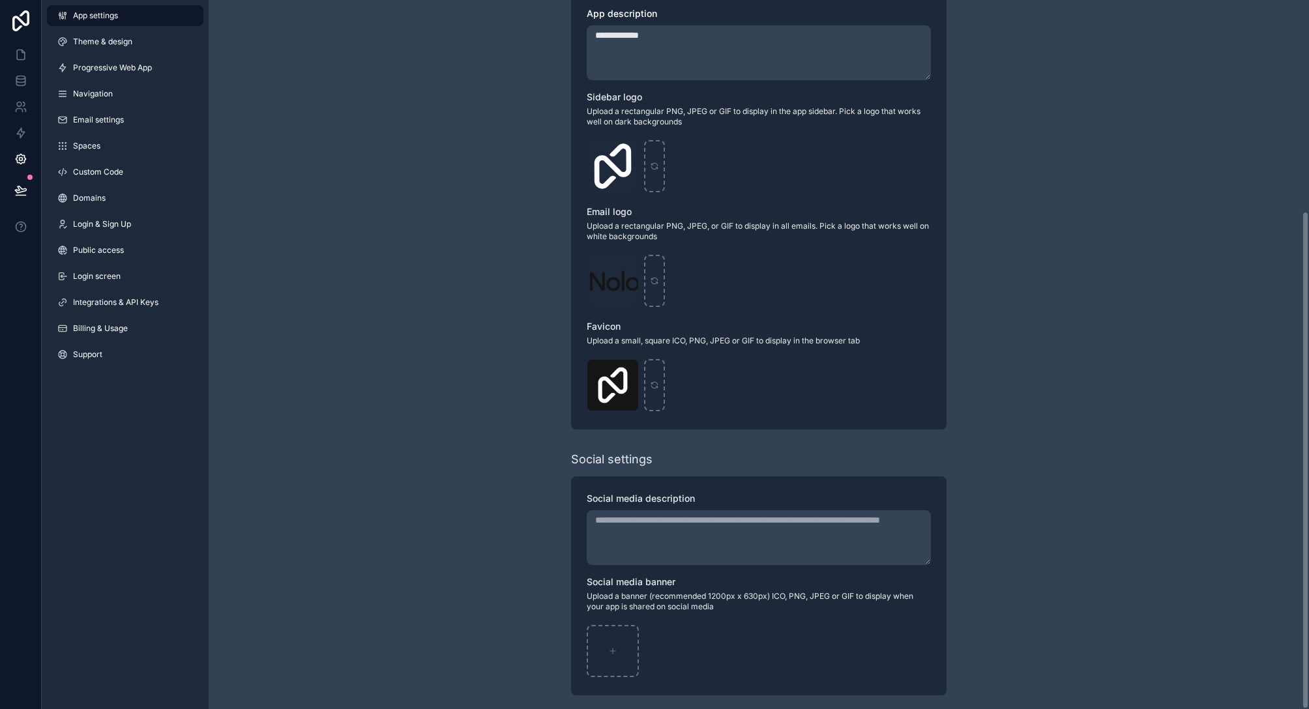
scroll to position [300, 0]
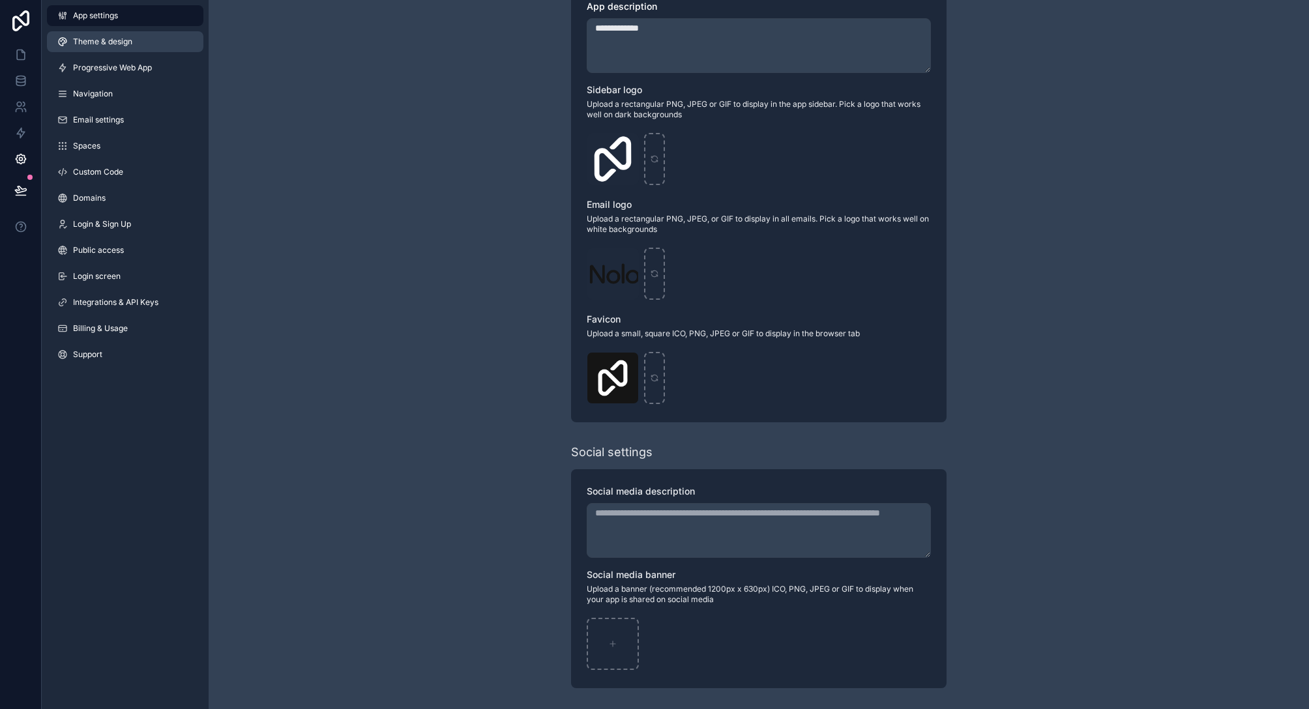
click at [82, 40] on span "Theme & design" at bounding box center [102, 41] width 59 height 10
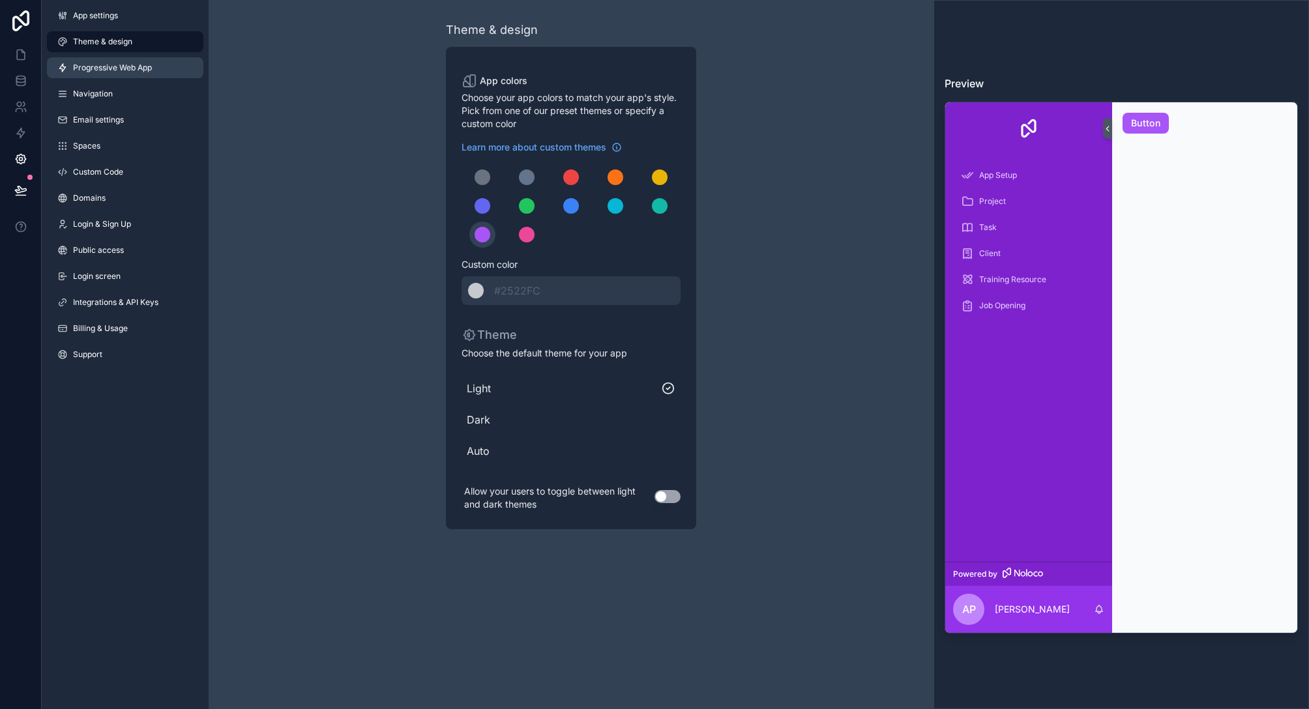
click at [94, 73] on link "Progressive Web App" at bounding box center [125, 67] width 156 height 21
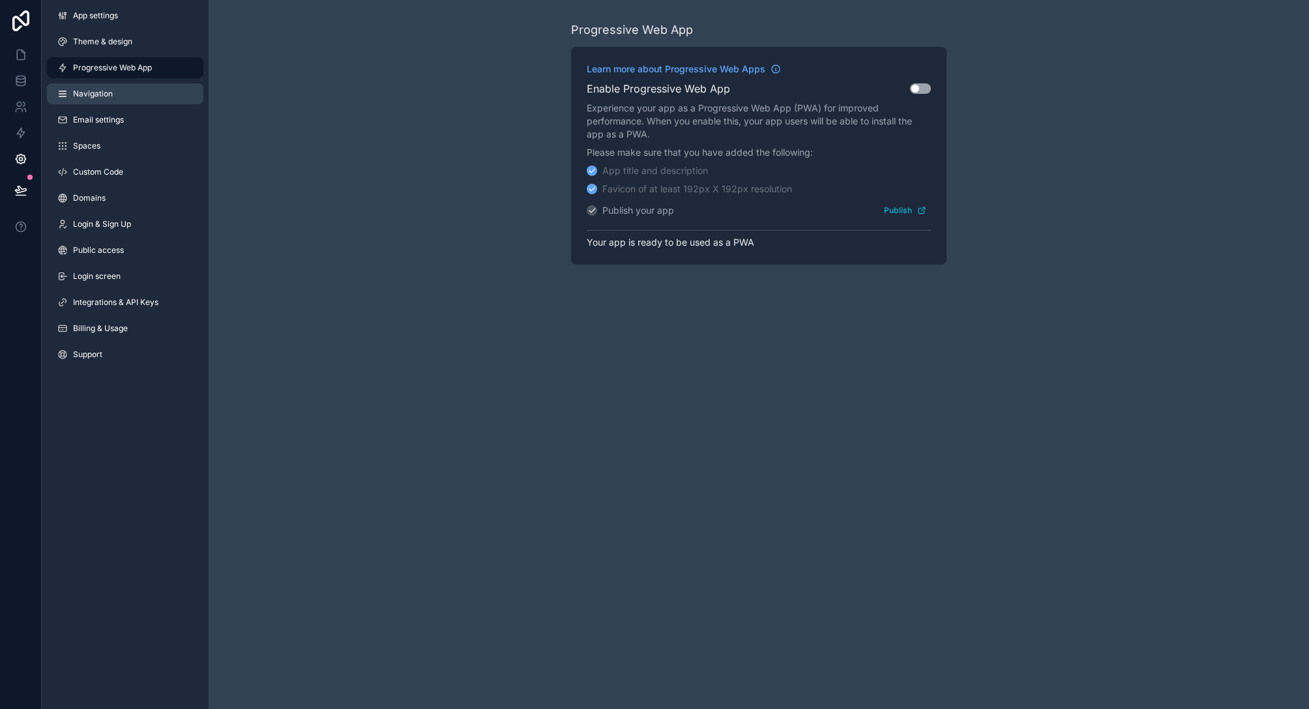
click at [95, 96] on span "Navigation" at bounding box center [93, 94] width 40 height 10
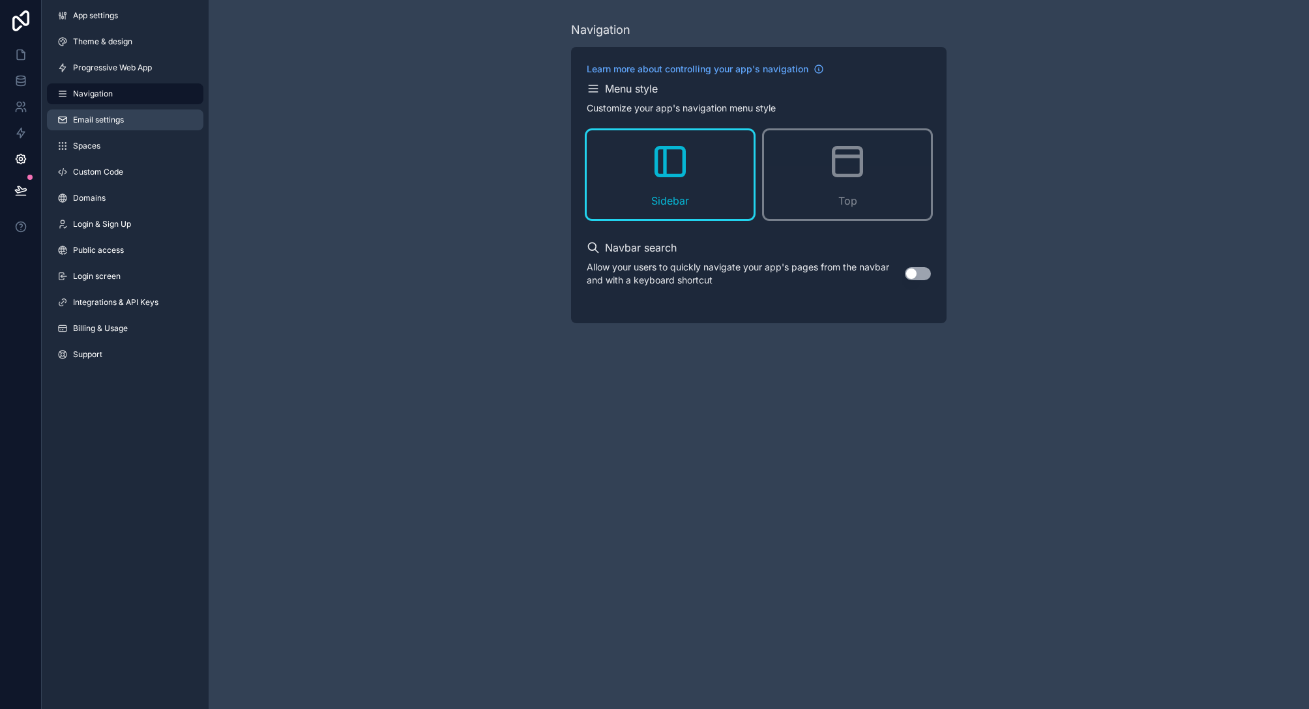
click at [120, 121] on span "Email settings" at bounding box center [98, 120] width 51 height 10
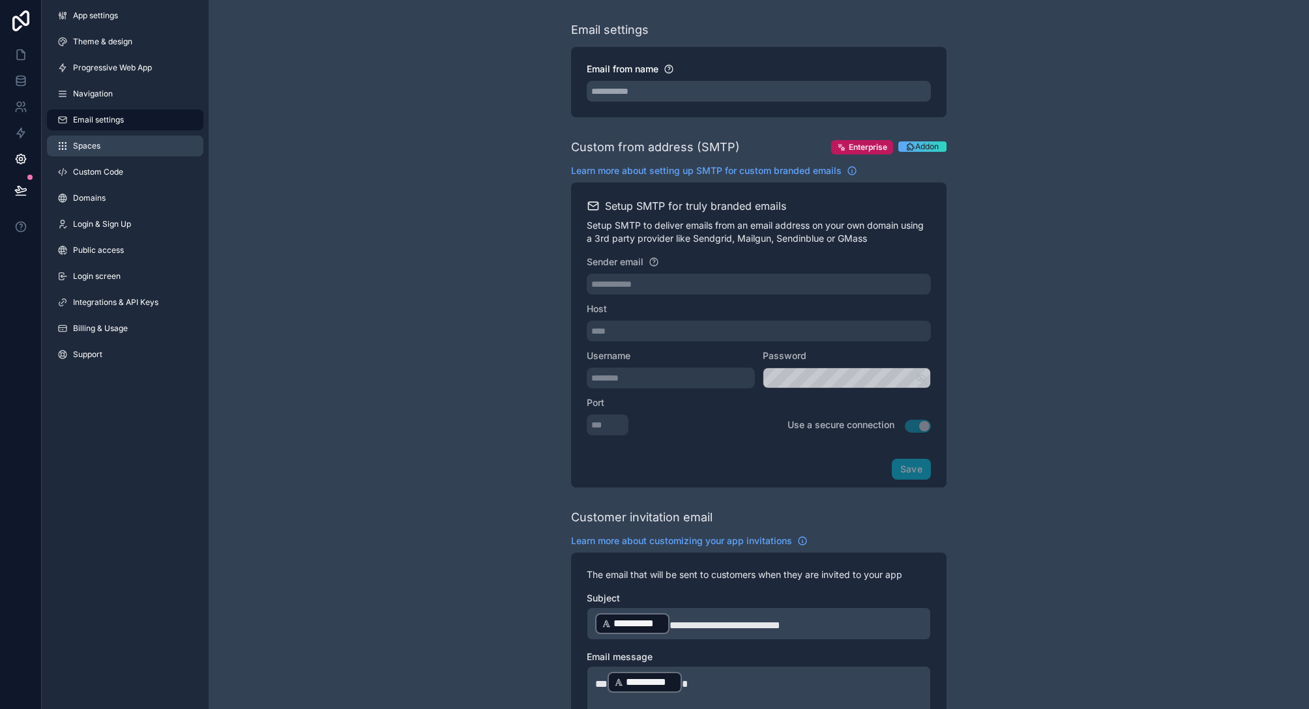
click at [119, 149] on link "Spaces" at bounding box center [125, 146] width 156 height 21
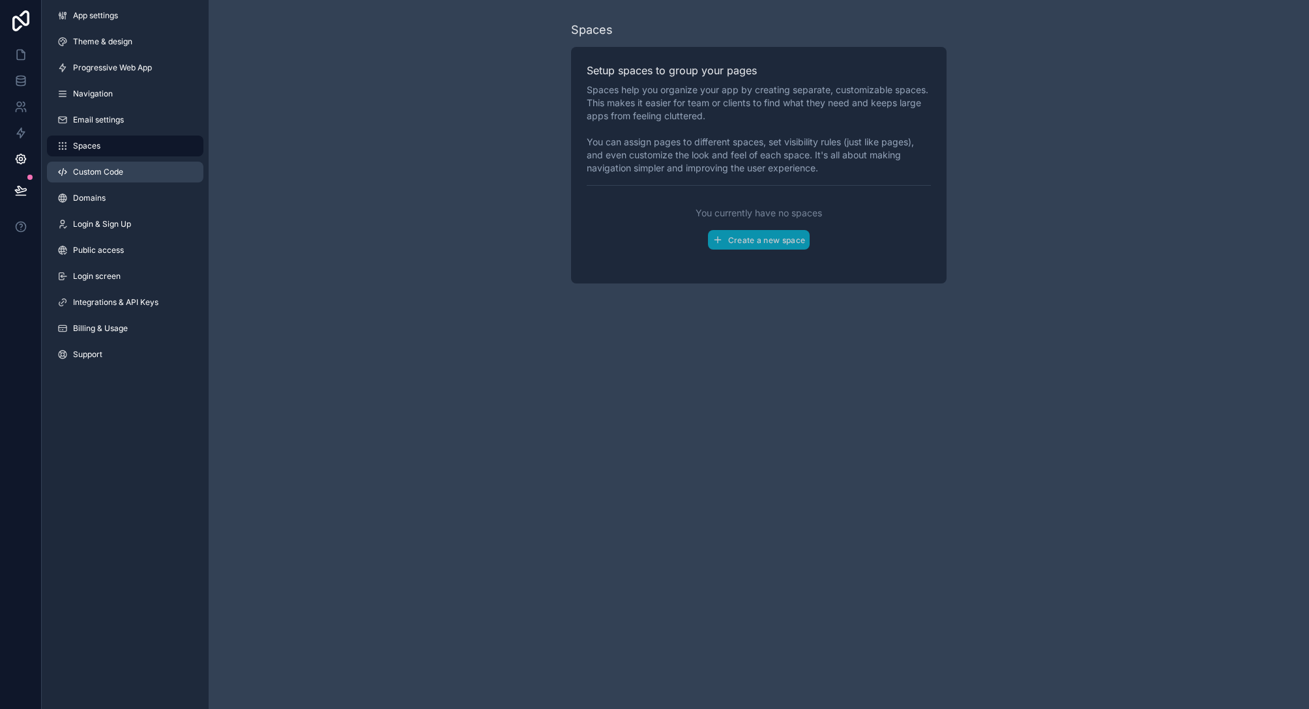
click at [115, 173] on span "Custom Code" at bounding box center [98, 172] width 50 height 10
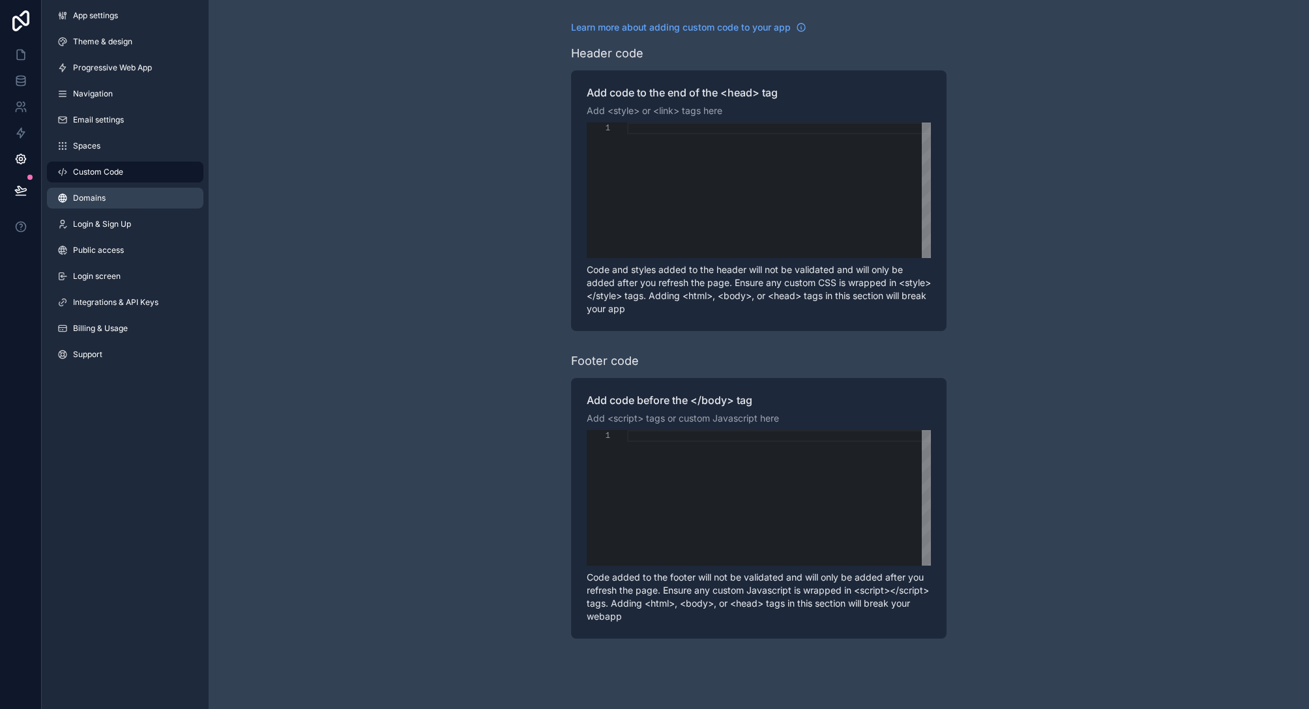
click at [107, 198] on link "Domains" at bounding box center [125, 198] width 156 height 21
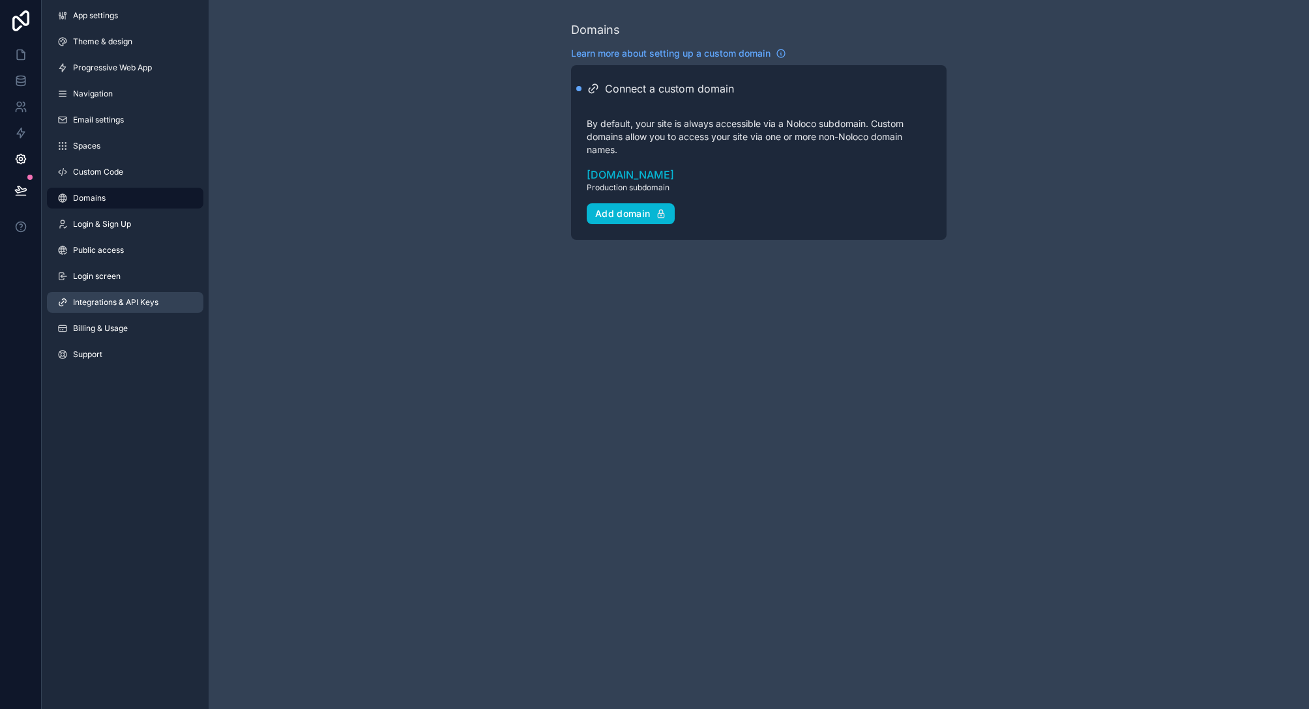
click at [113, 295] on link "Integrations & API Keys" at bounding box center [125, 302] width 156 height 21
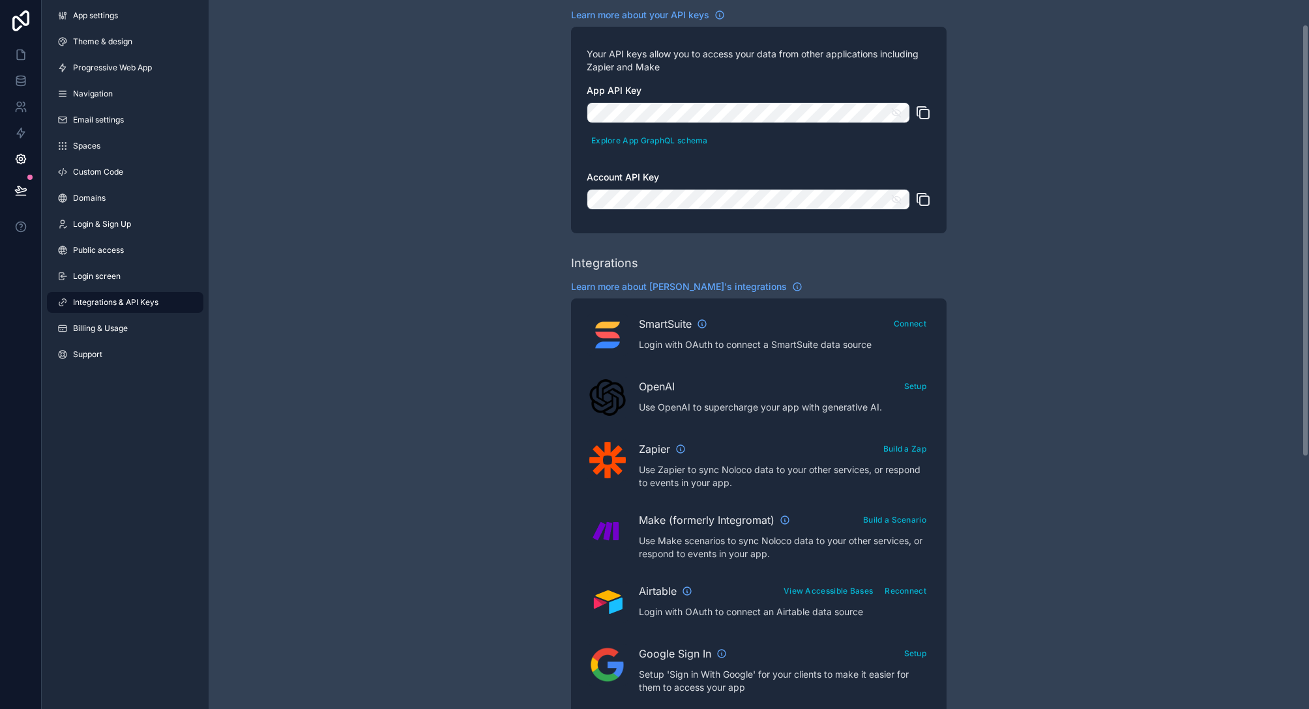
scroll to position [39, 0]
click at [123, 329] on span "Billing & Usage" at bounding box center [100, 328] width 55 height 10
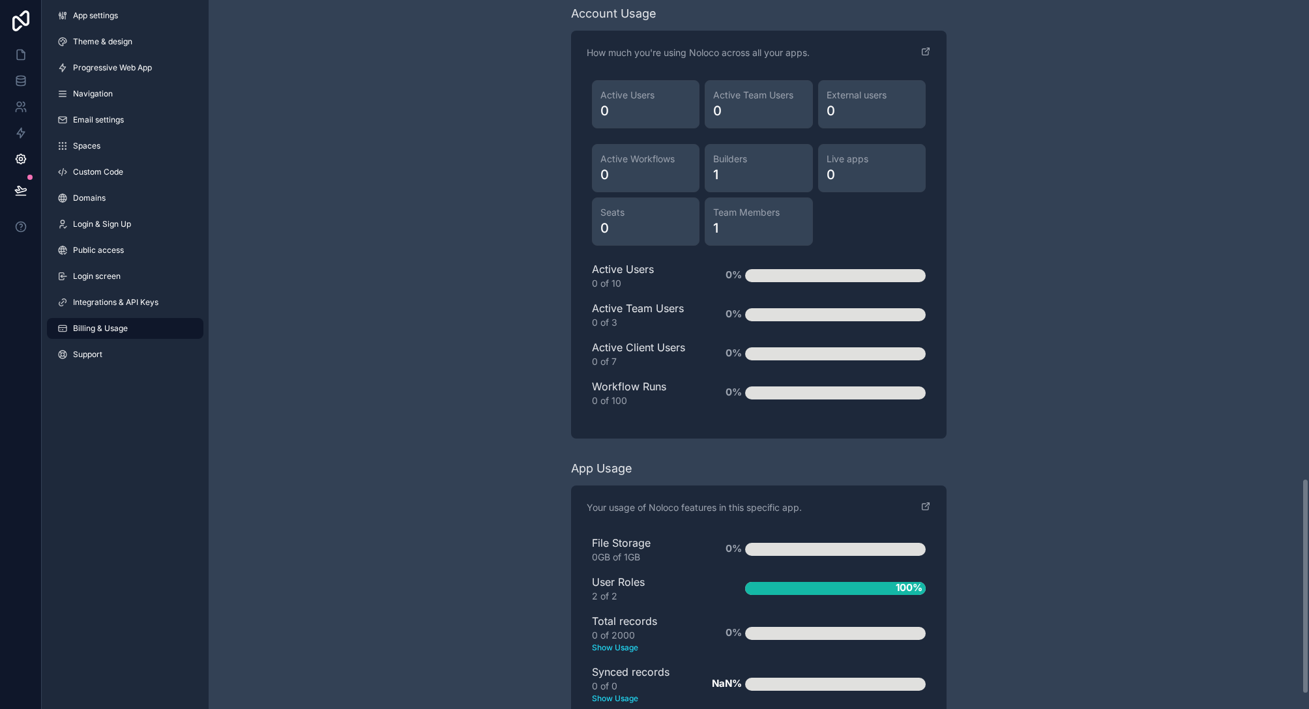
scroll to position [1620, 0]
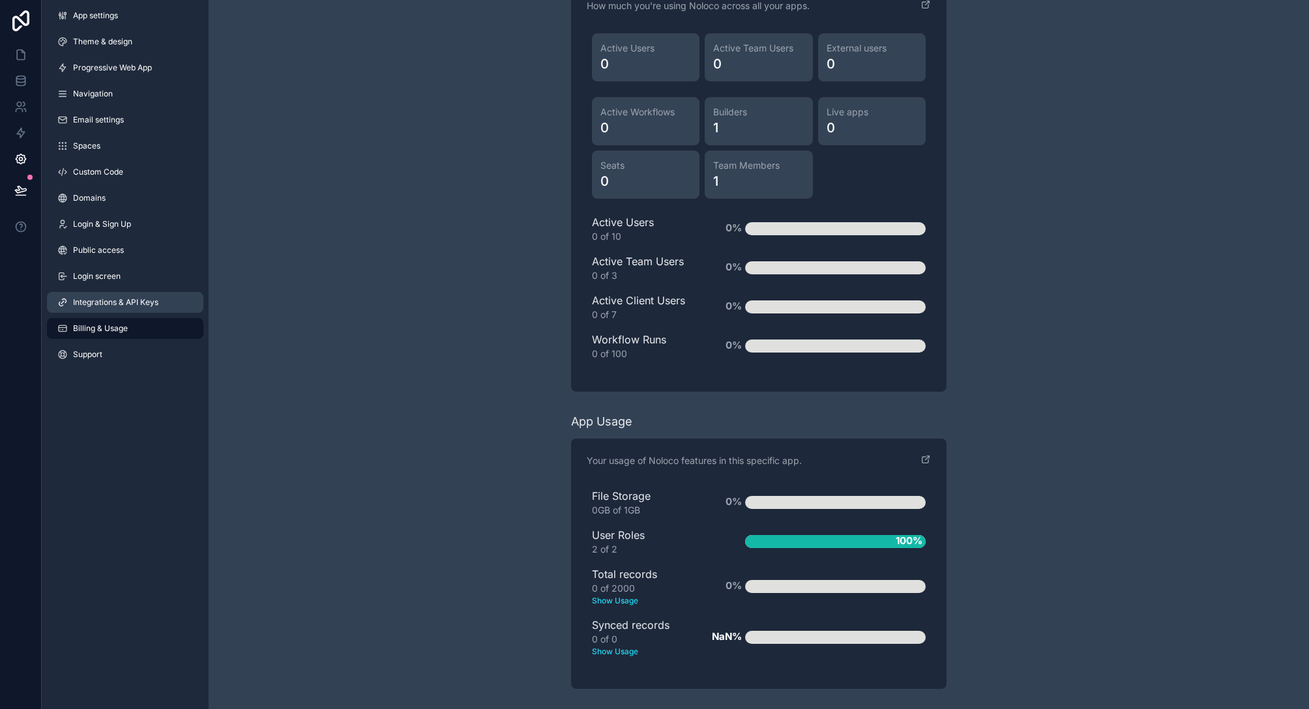
click at [121, 300] on span "Integrations & API Keys" at bounding box center [115, 302] width 85 height 10
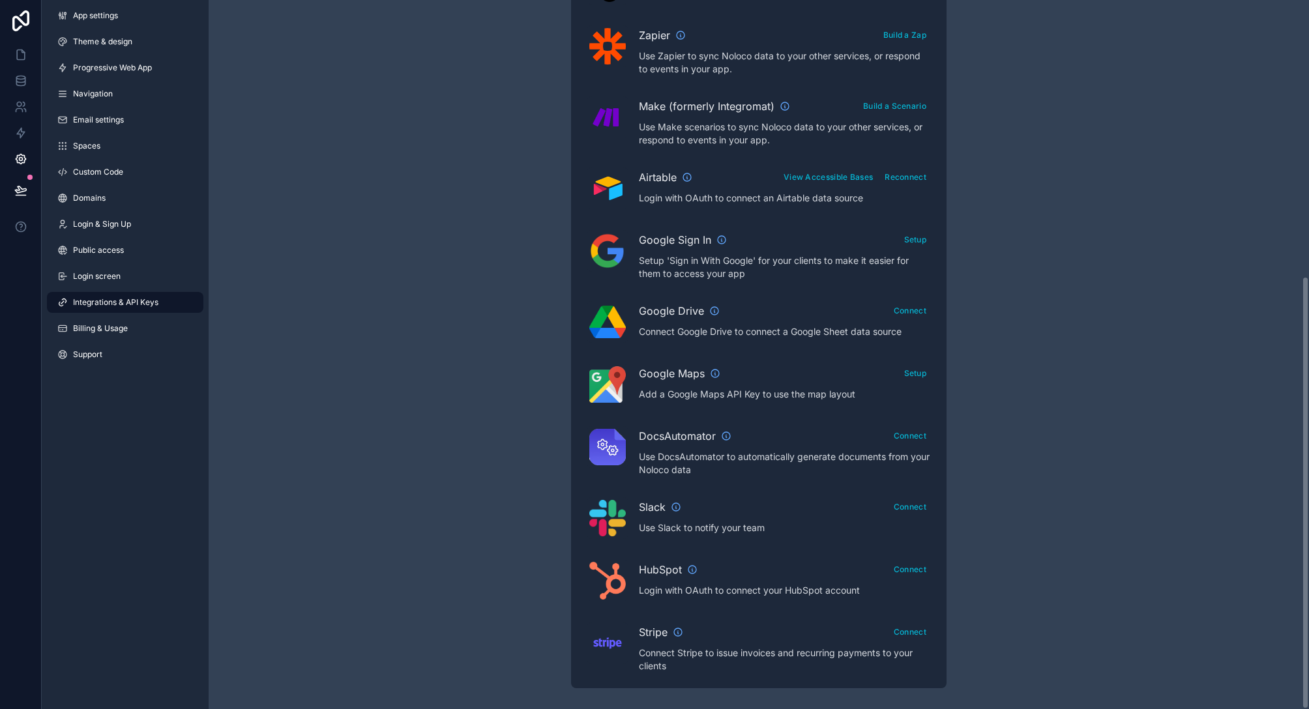
scroll to position [452, 0]
click at [478, 444] on div "Integrations & API Keys Learn more about your API keys Your API keys allow you …" at bounding box center [759, 128] width 1100 height 1161
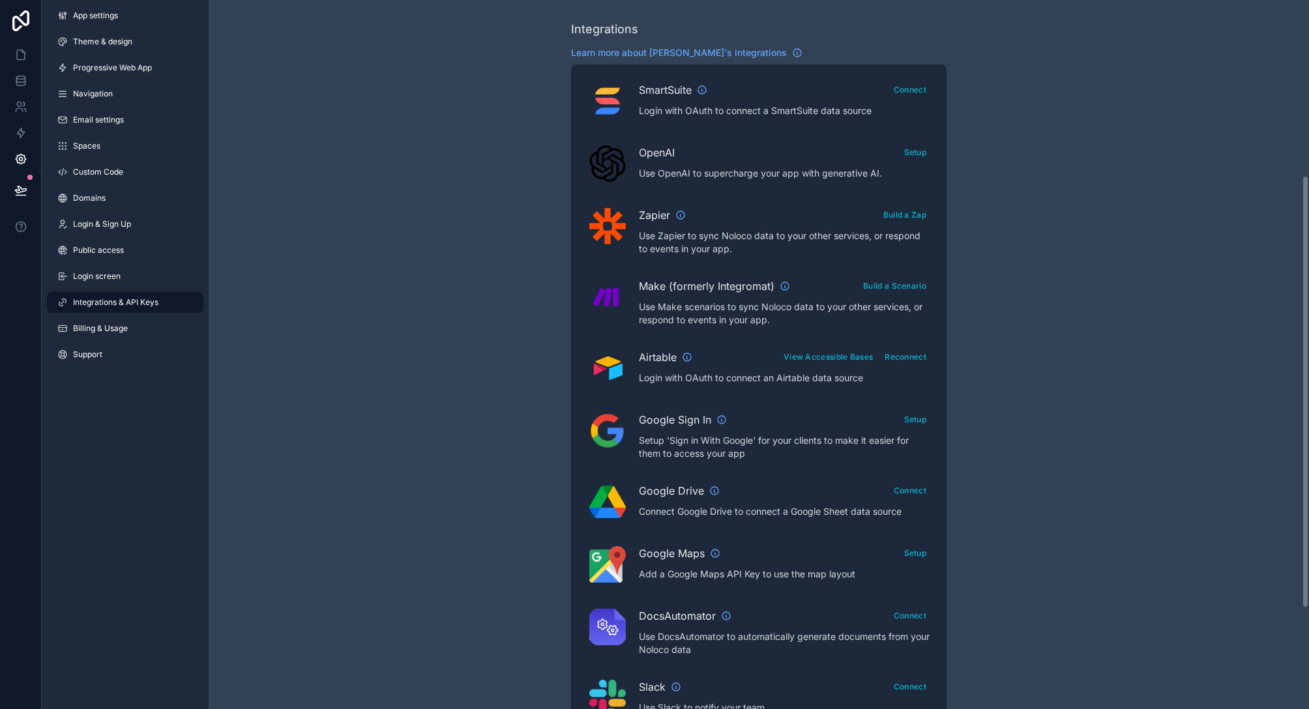
scroll to position [259, 0]
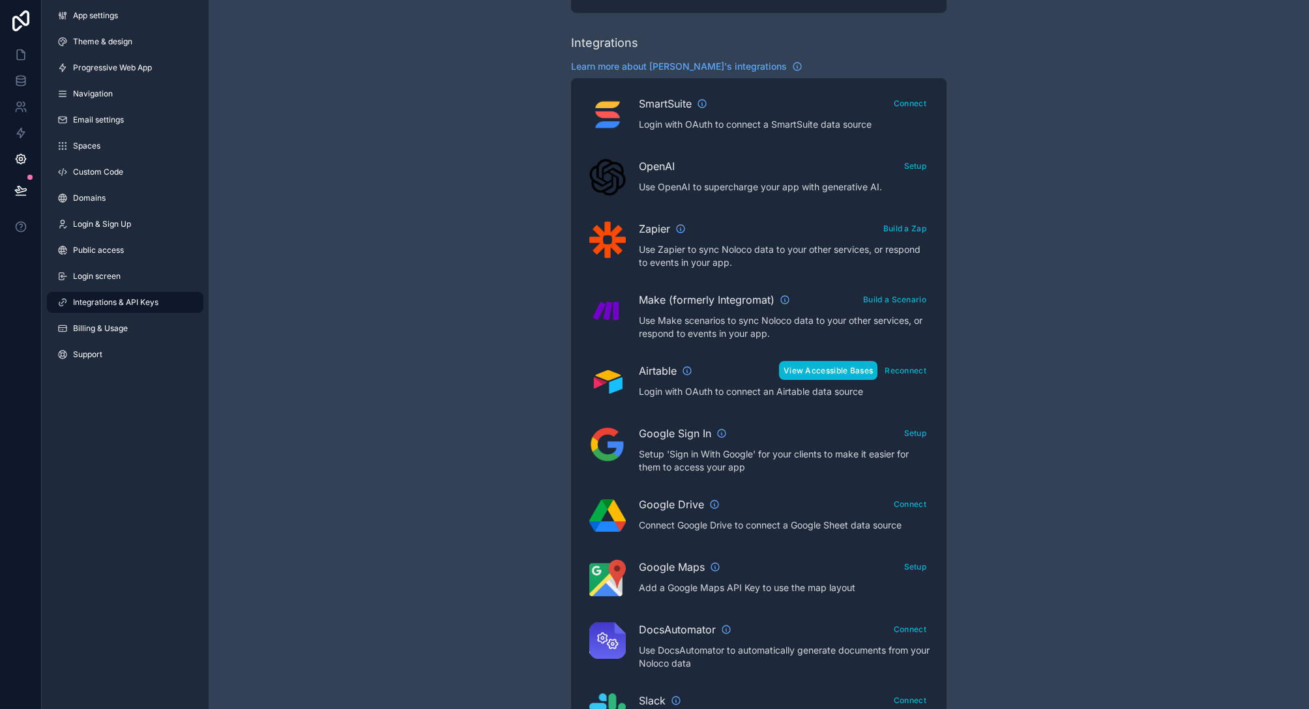
click at [832, 368] on button "View Accessible Bases" at bounding box center [828, 370] width 98 height 19
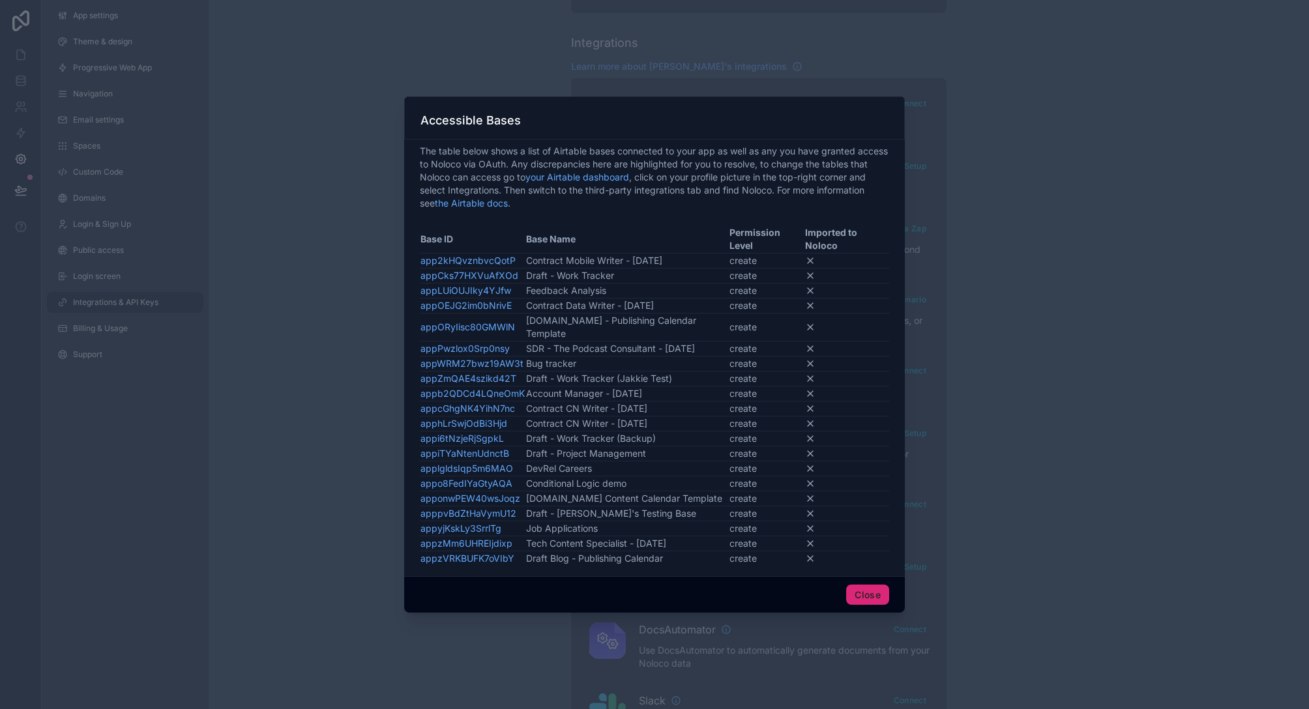
click at [860, 585] on button "Close" at bounding box center [867, 595] width 43 height 21
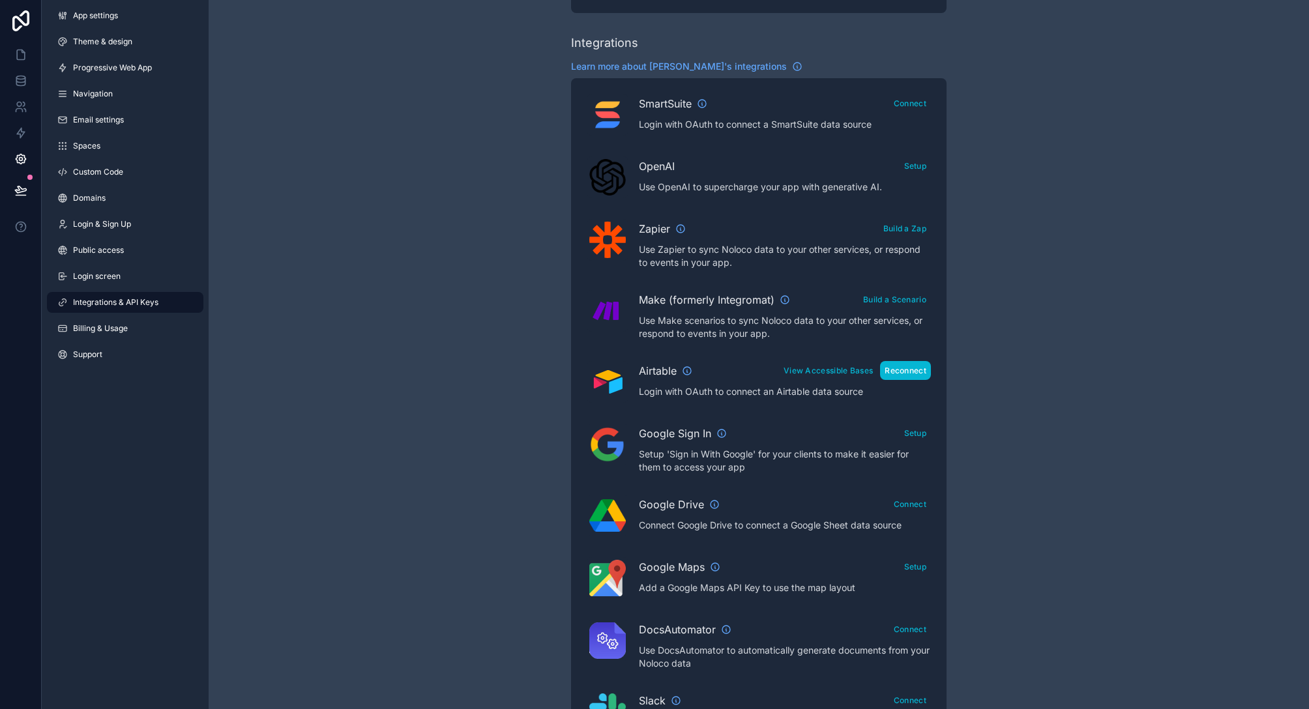
click at [900, 370] on button "Reconnect" at bounding box center [905, 370] width 51 height 19
